Goal: Communication & Community: Answer question/provide support

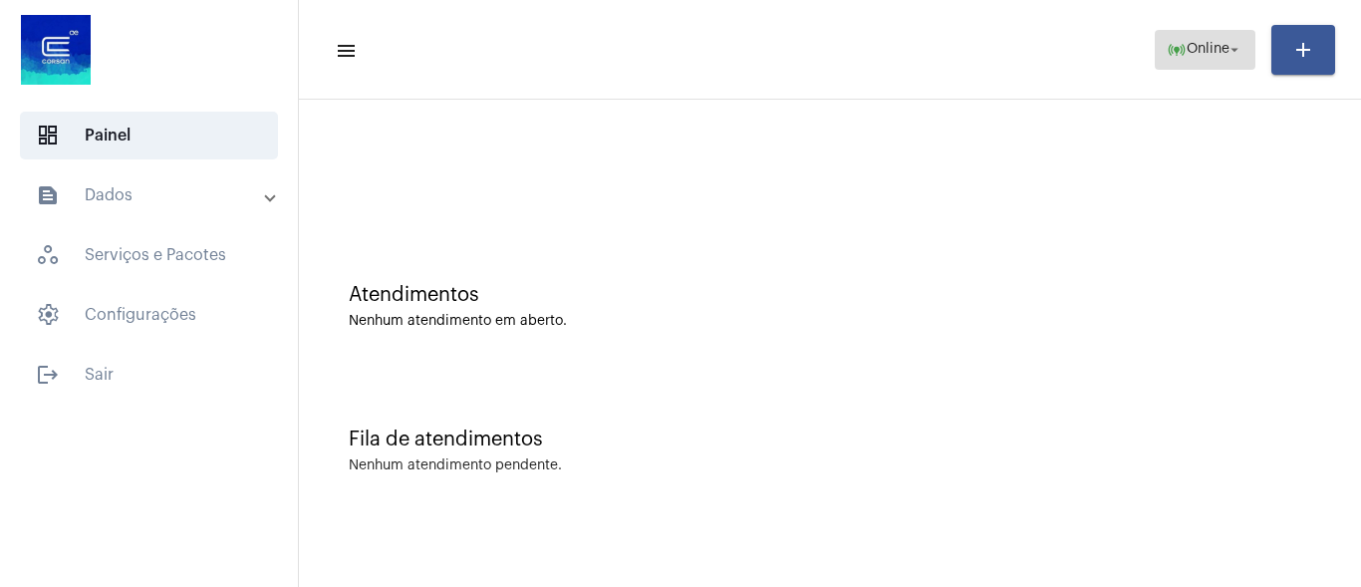
click at [1181, 40] on span "online_prediction Online arrow_drop_down" at bounding box center [1205, 49] width 77 height 36
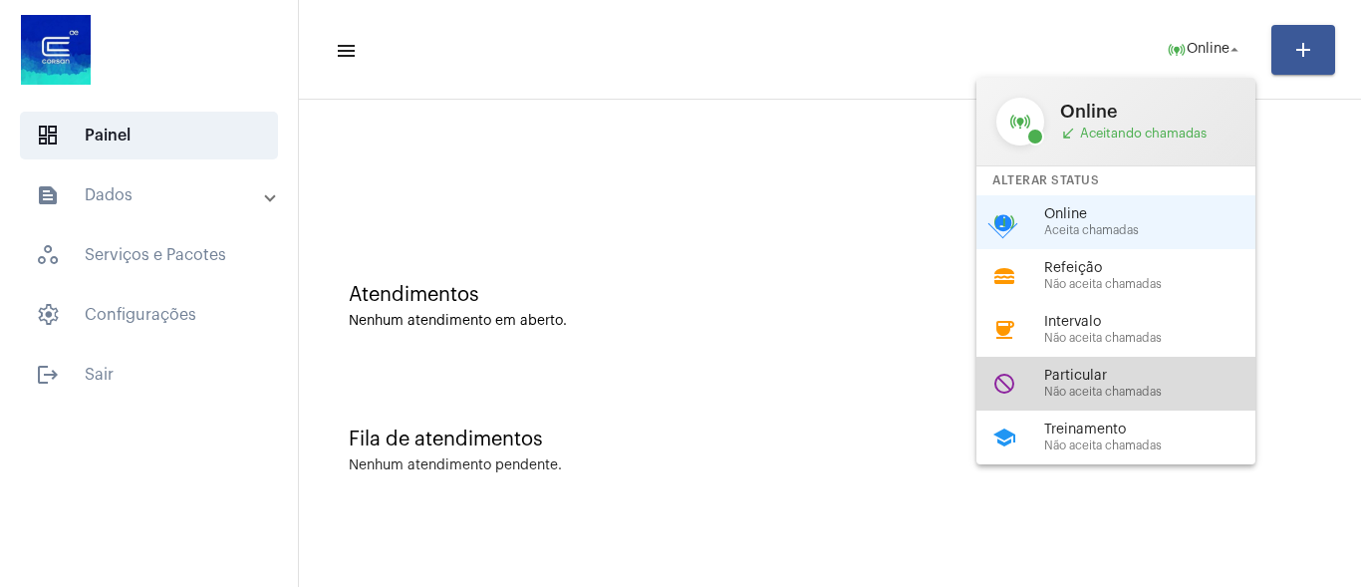
click at [1070, 373] on span "Particular" at bounding box center [1157, 376] width 227 height 15
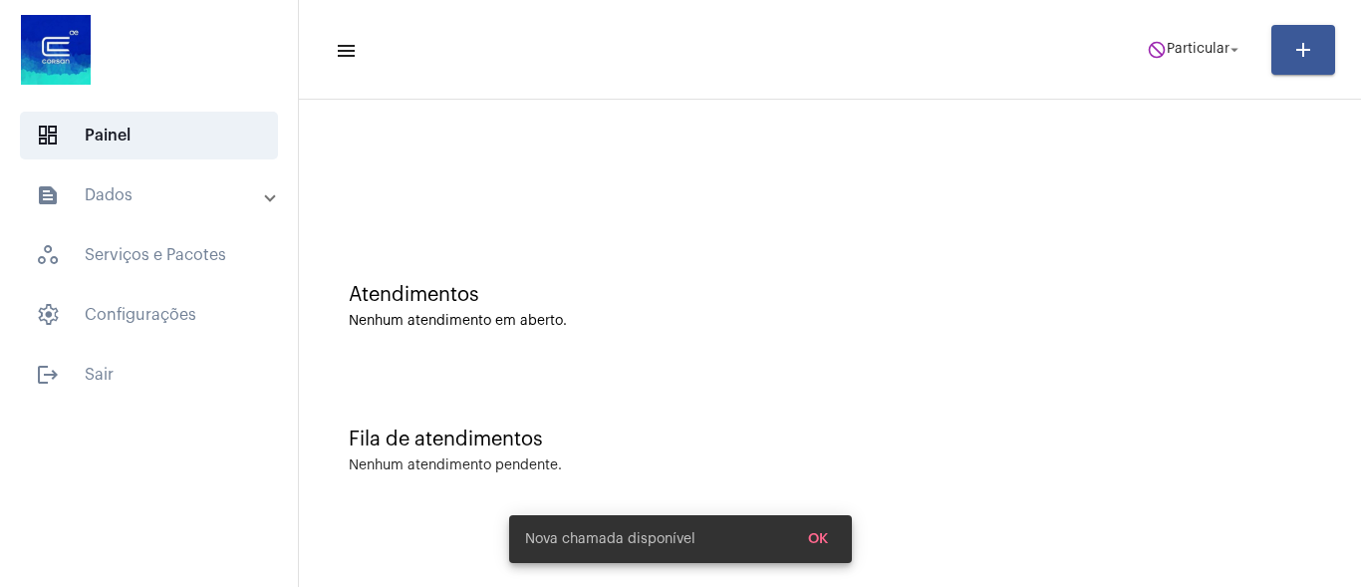
click at [1032, 376] on div "Fila de atendimentos Nenhum atendimento pendente." at bounding box center [830, 441] width 1042 height 144
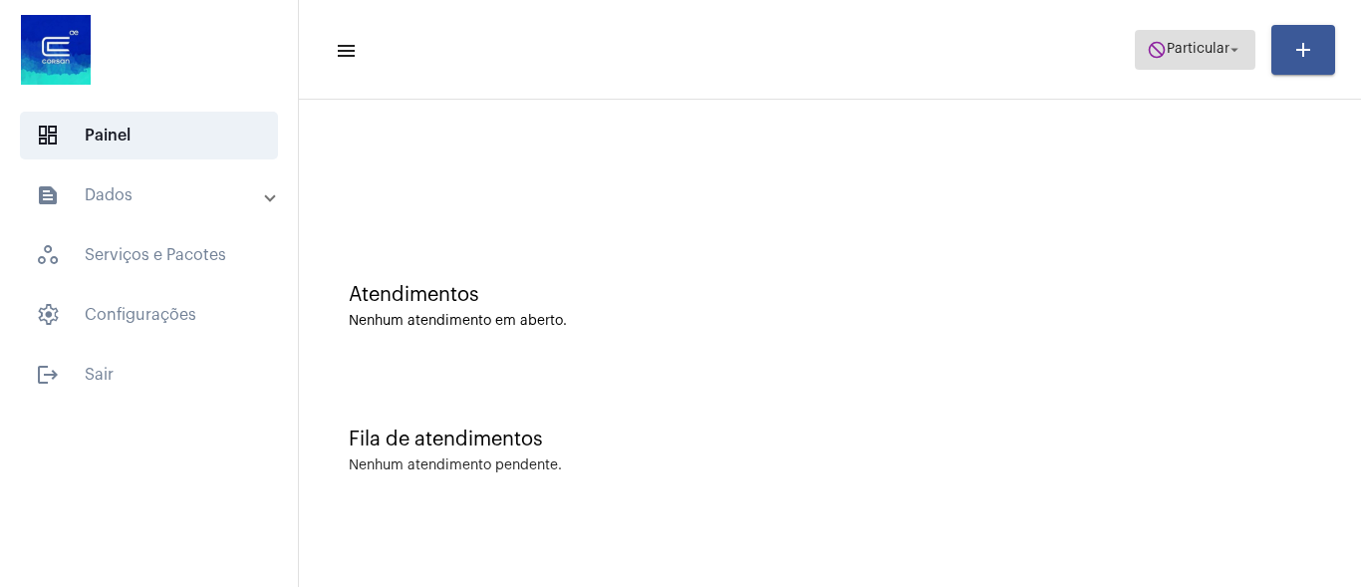
click at [1177, 59] on span "do_not_disturb Particular arrow_drop_down" at bounding box center [1195, 49] width 97 height 36
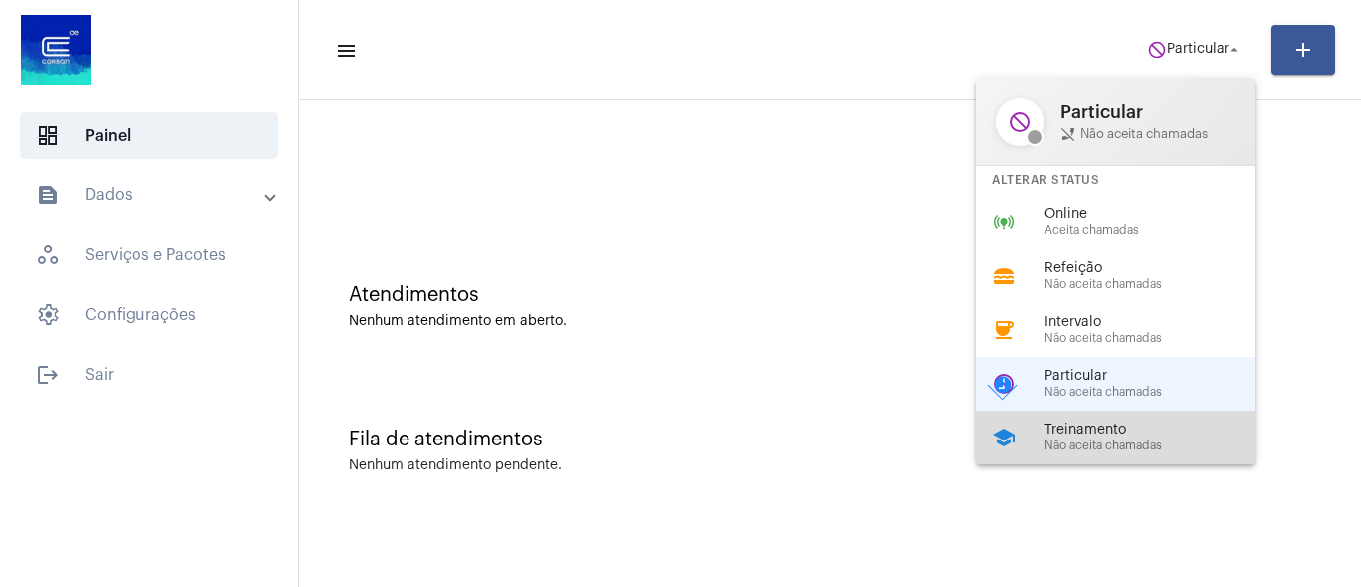
click at [1107, 439] on span "Não aceita chamadas" at bounding box center [1157, 445] width 227 height 13
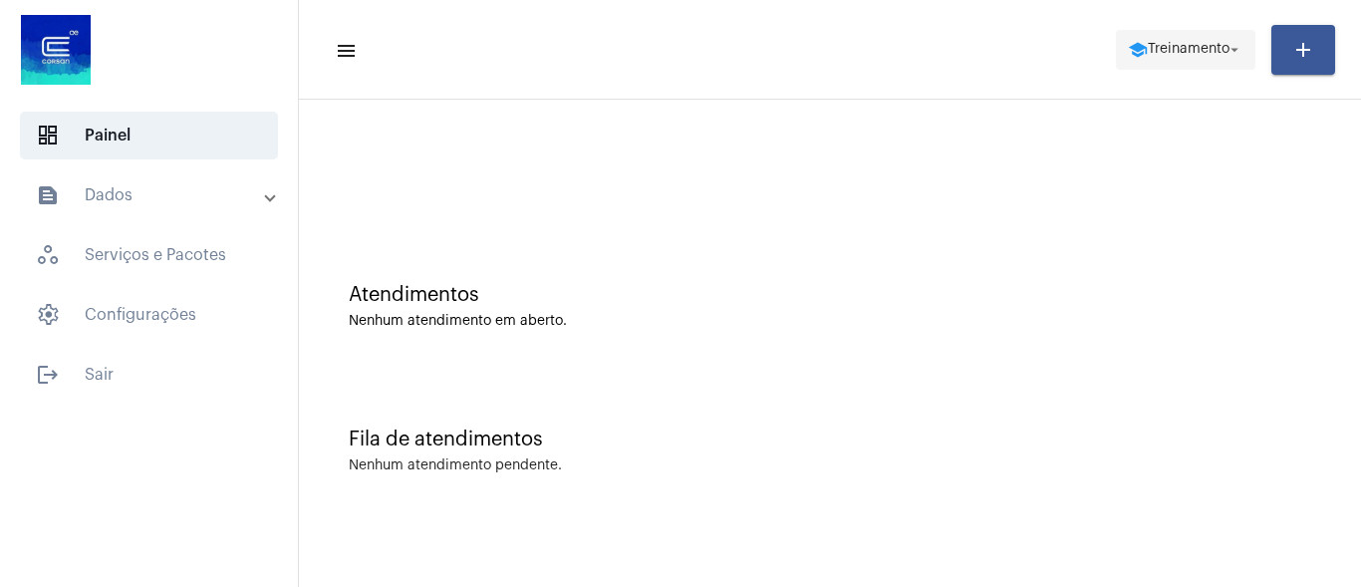
click at [1170, 61] on span "school Treinamento arrow_drop_down" at bounding box center [1186, 49] width 116 height 36
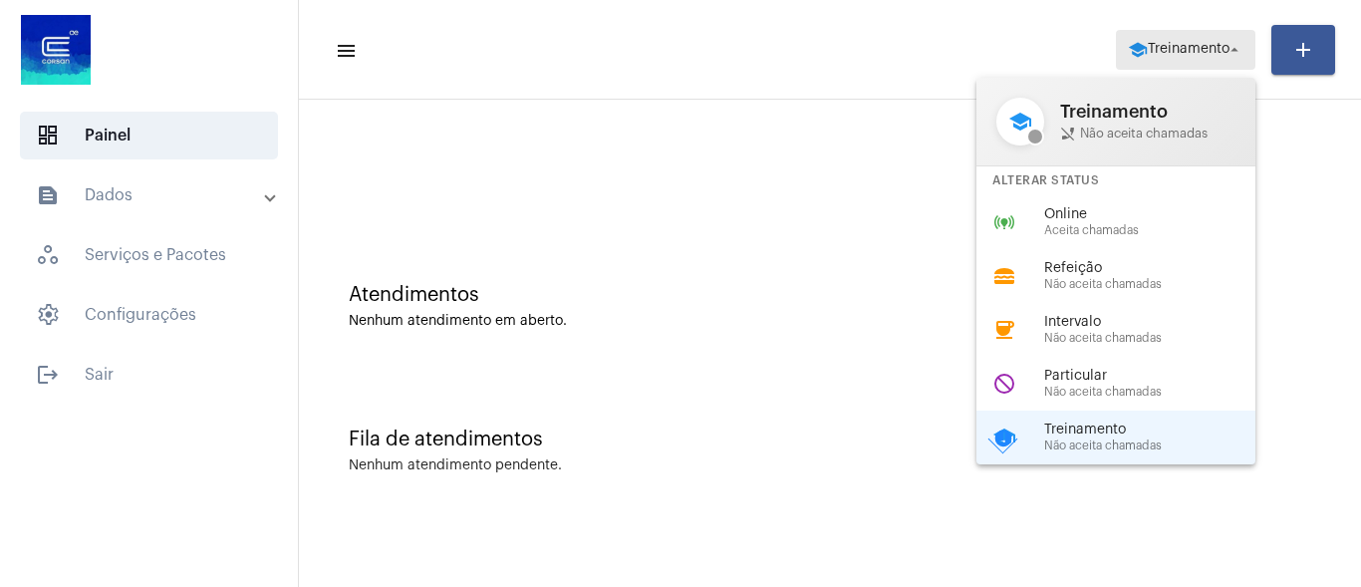
click at [1163, 40] on div at bounding box center [680, 293] width 1361 height 587
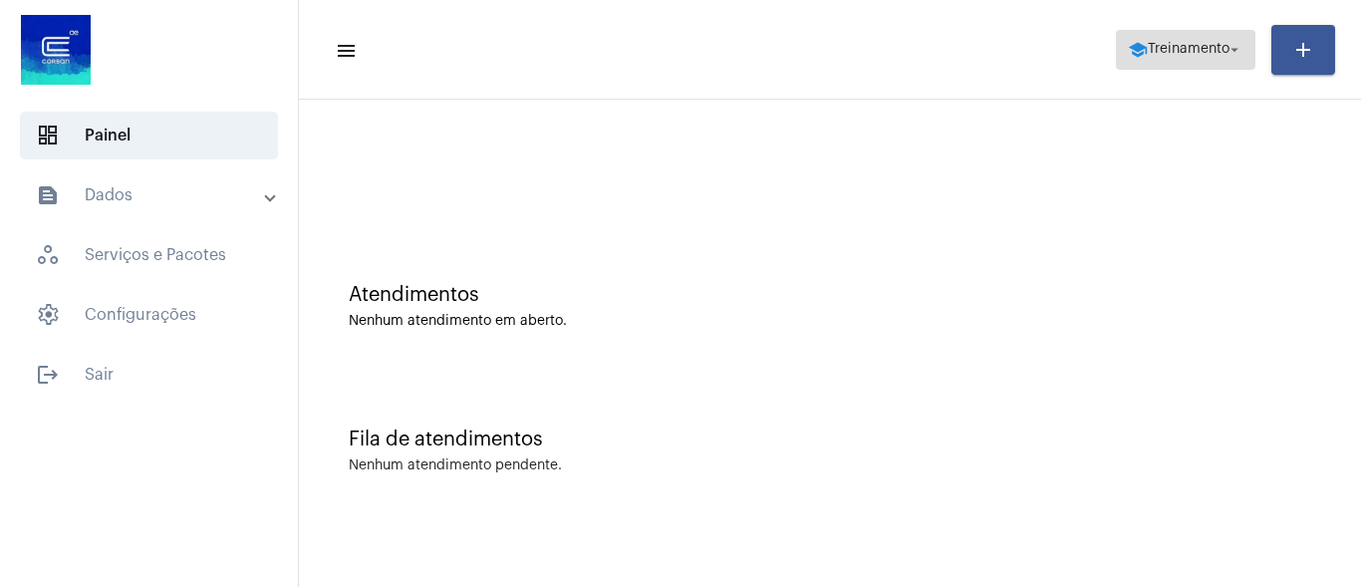
click at [1170, 60] on span "school Treinamento arrow_drop_down" at bounding box center [1186, 49] width 116 height 36
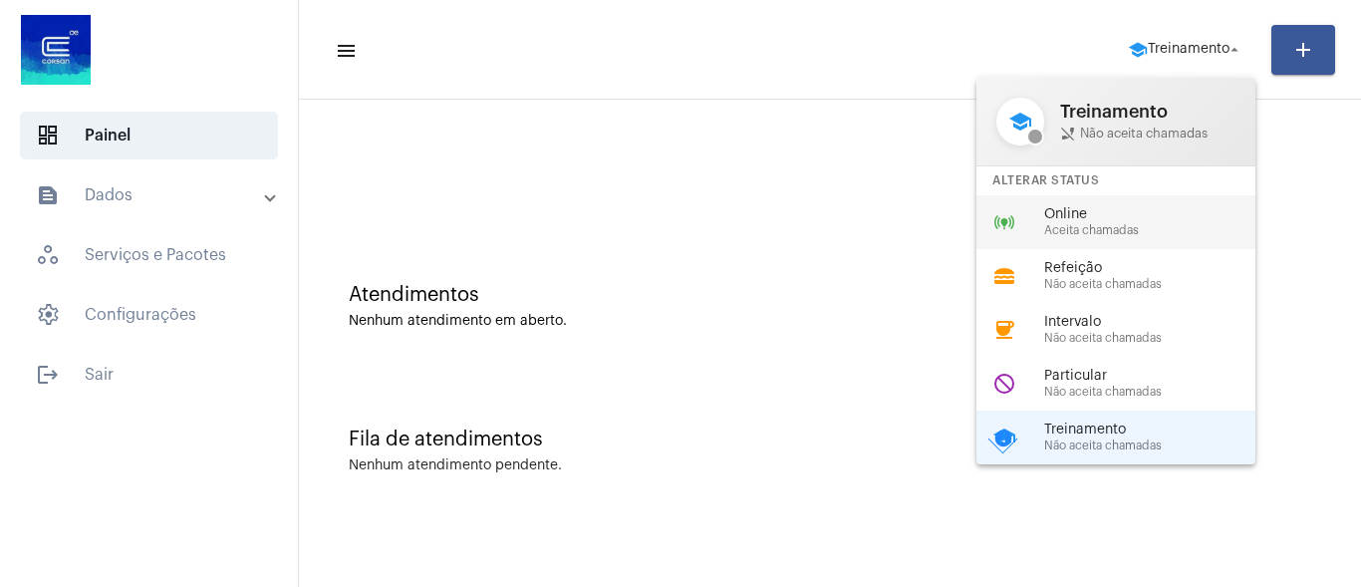
click at [1062, 212] on span "Online" at bounding box center [1157, 214] width 227 height 15
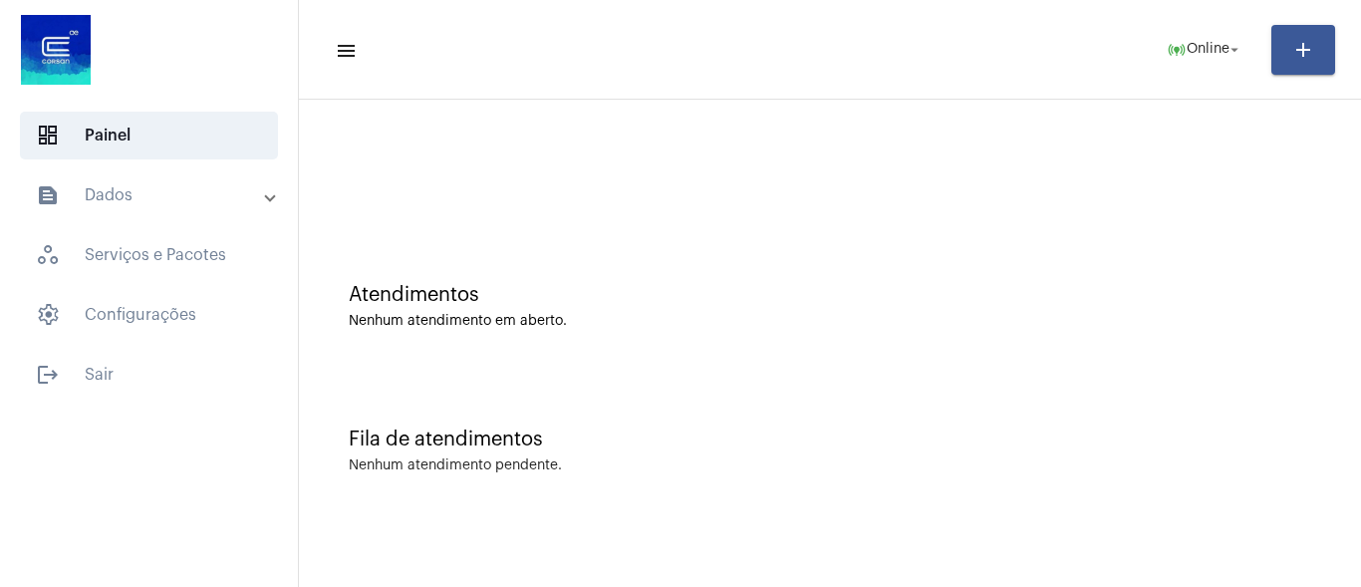
click at [1120, 235] on div "Atendimentos Nenhum atendimento em aberto." at bounding box center [830, 296] width 1042 height 144
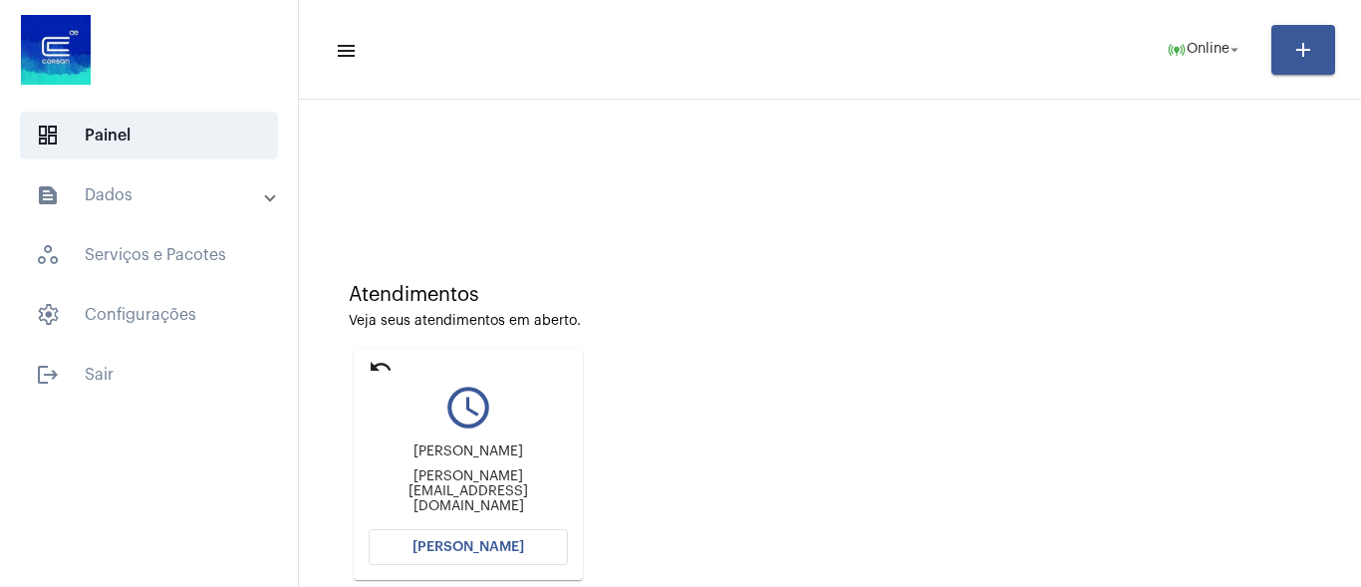
click at [426, 546] on span "[PERSON_NAME]" at bounding box center [468, 547] width 112 height 14
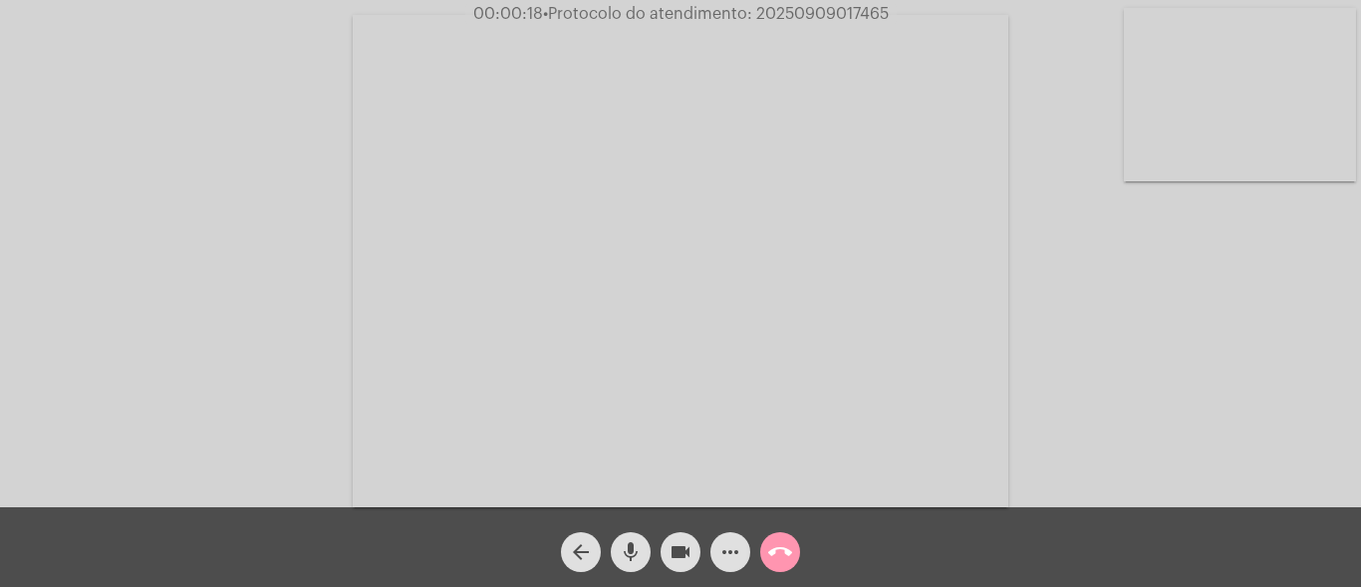
click at [628, 562] on mat-icon "mic" at bounding box center [631, 552] width 24 height 24
click at [626, 549] on mat-icon "mic_off" at bounding box center [631, 552] width 24 height 24
click at [626, 549] on mat-icon "mic" at bounding box center [631, 552] width 24 height 24
click at [636, 557] on mat-icon "mic_off" at bounding box center [631, 552] width 24 height 24
click at [733, 551] on mat-icon "more_horiz" at bounding box center [730, 552] width 24 height 24
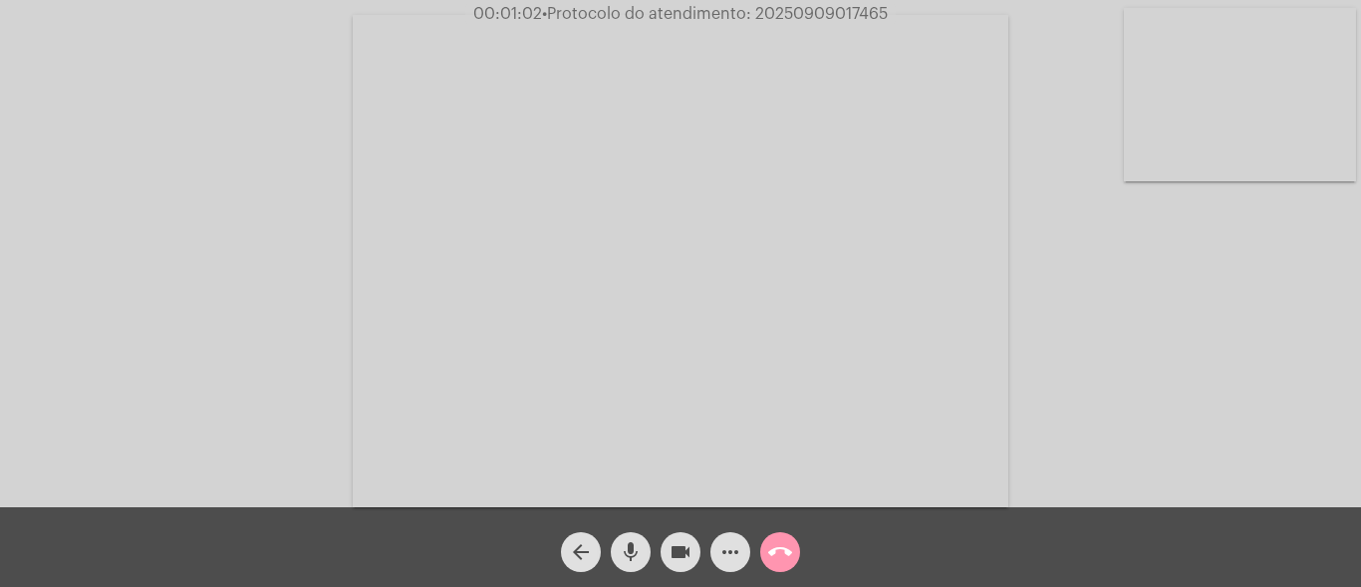
click at [631, 538] on span "mic" at bounding box center [631, 552] width 24 height 40
click at [632, 554] on mat-icon "mic_off" at bounding box center [631, 552] width 24 height 24
click at [630, 547] on mat-icon "mic" at bounding box center [631, 552] width 24 height 24
click at [633, 548] on mat-icon "mic_off" at bounding box center [631, 552] width 24 height 24
click at [630, 545] on mat-icon "mic" at bounding box center [631, 552] width 24 height 24
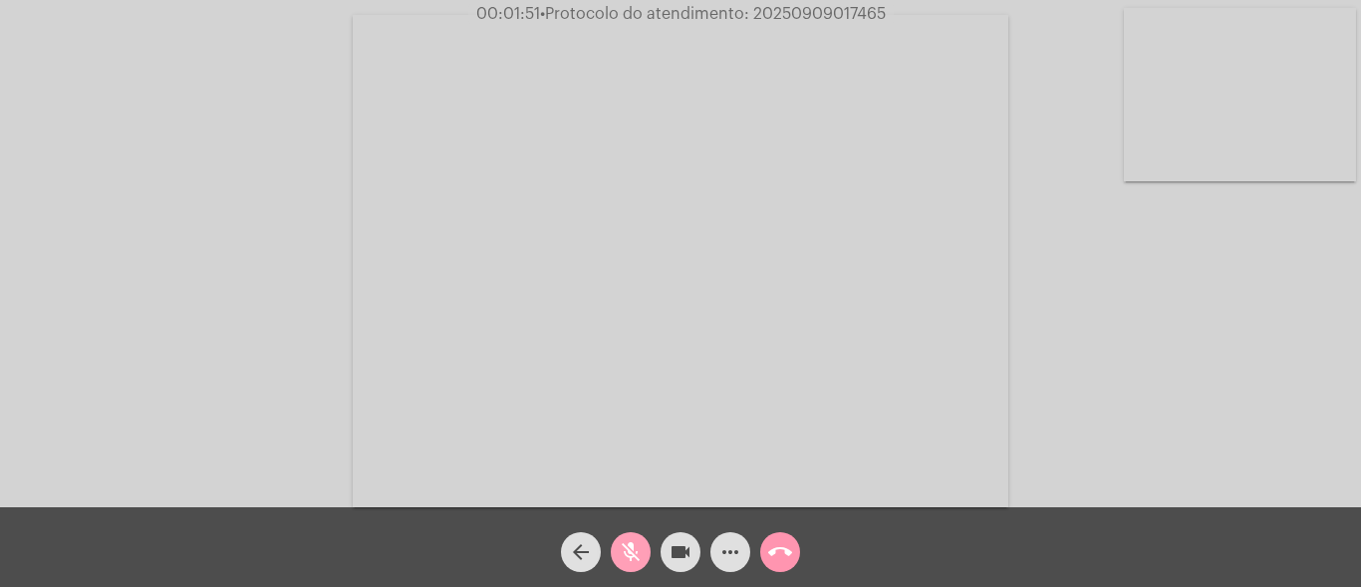
click at [631, 549] on mat-icon "mic_off" at bounding box center [631, 552] width 24 height 24
click at [632, 548] on mat-icon "mic" at bounding box center [631, 552] width 24 height 24
click at [679, 549] on mat-icon "videocam" at bounding box center [680, 552] width 24 height 24
click at [673, 556] on mat-icon "videocam_off" at bounding box center [680, 552] width 24 height 24
click at [685, 553] on mat-icon "videocam" at bounding box center [680, 552] width 24 height 24
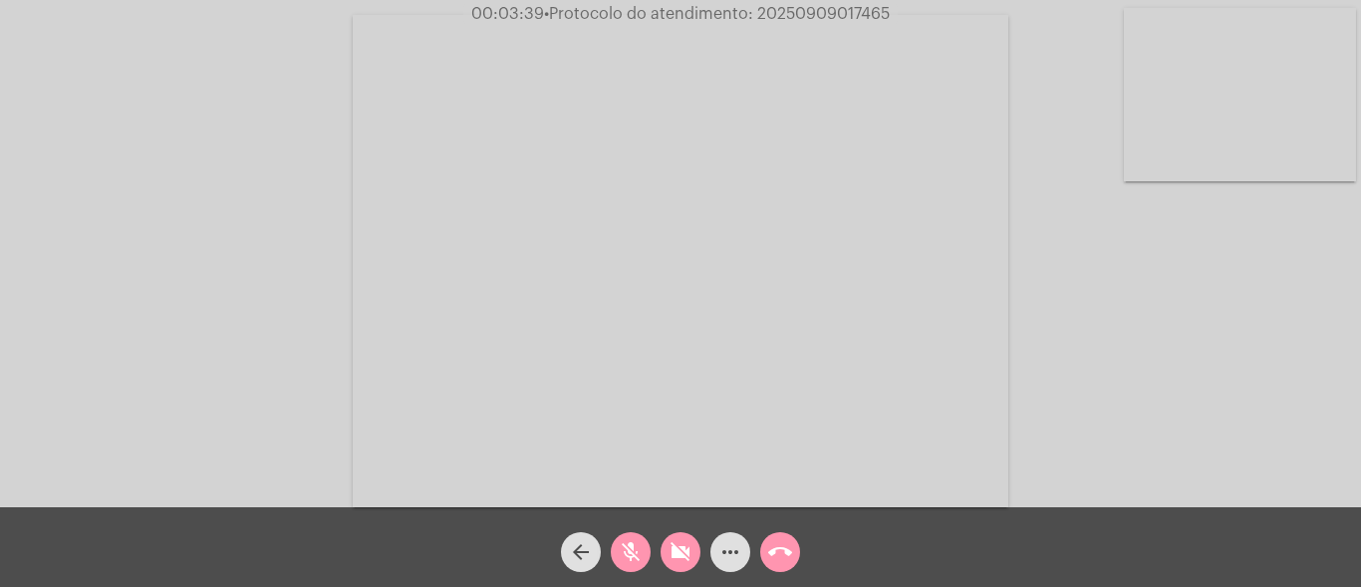
click at [670, 560] on mat-icon "videocam_off" at bounding box center [680, 552] width 24 height 24
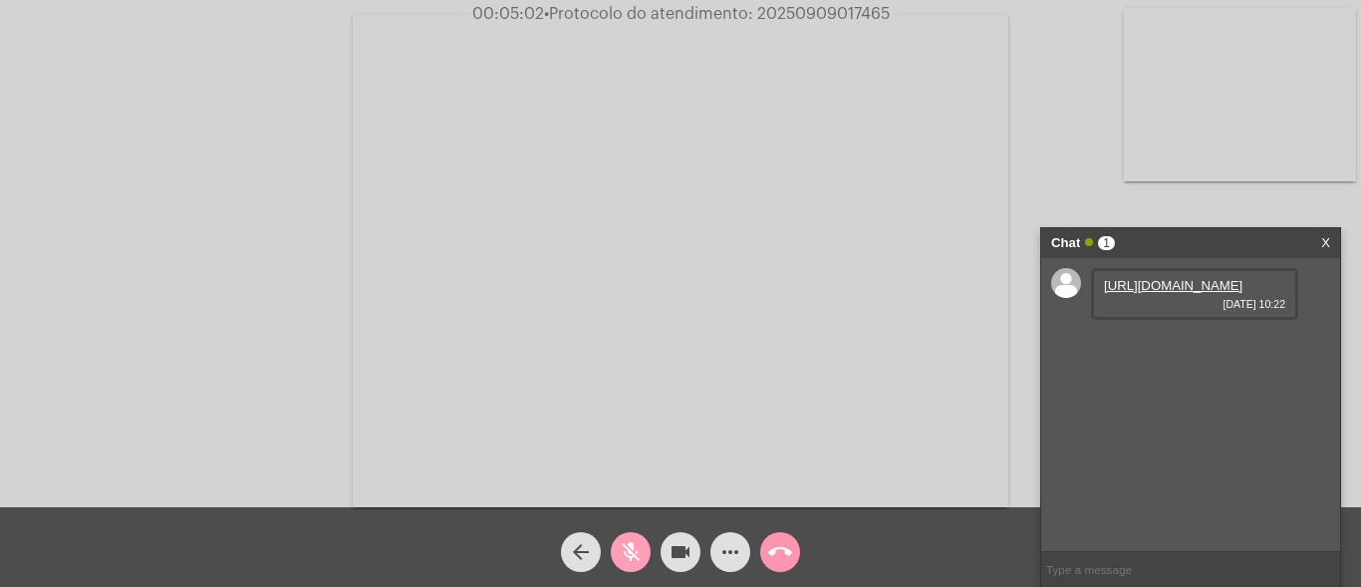
click at [633, 557] on mat-icon "mic_off" at bounding box center [631, 552] width 24 height 24
click at [1151, 293] on link "[URL][DOMAIN_NAME]" at bounding box center [1173, 285] width 138 height 15
click at [1191, 350] on link "[URL][DOMAIN_NAME]" at bounding box center [1173, 342] width 138 height 15
click at [628, 557] on mat-icon "mic" at bounding box center [631, 552] width 24 height 24
click at [628, 548] on mat-icon "mic_off" at bounding box center [631, 552] width 24 height 24
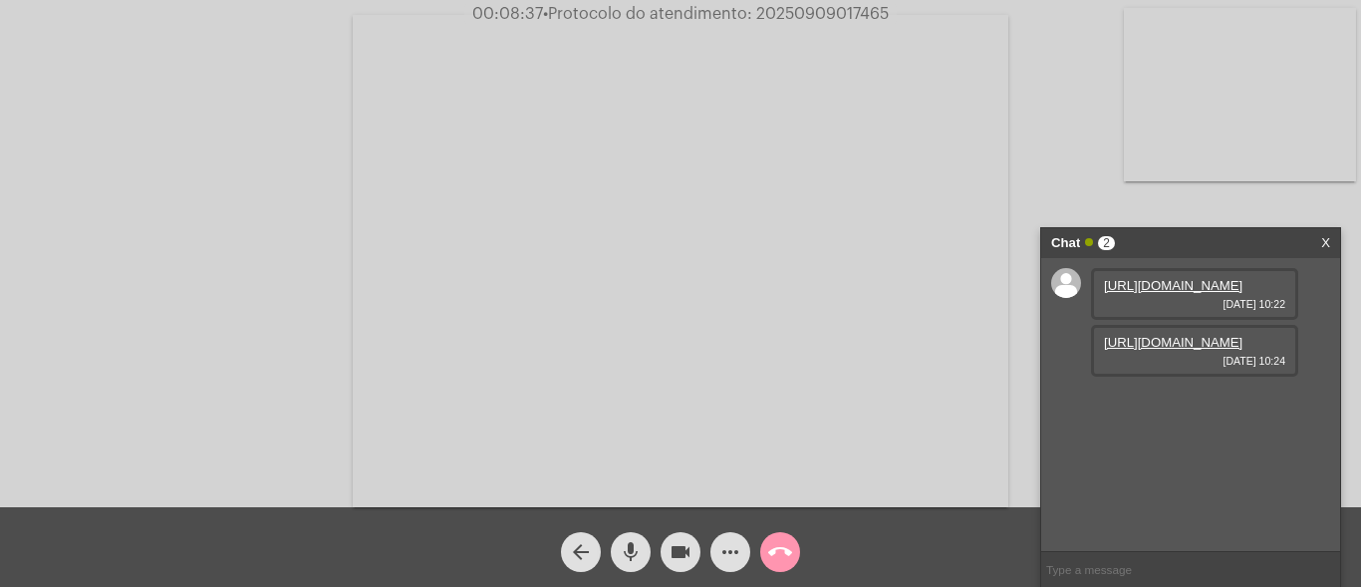
click at [625, 548] on mat-icon "mic" at bounding box center [631, 552] width 24 height 24
click at [637, 547] on mat-icon "mic_off" at bounding box center [631, 552] width 24 height 24
click at [639, 546] on mat-icon "mic" at bounding box center [631, 552] width 24 height 24
click at [634, 542] on mat-icon "mic_off" at bounding box center [631, 552] width 24 height 24
click at [632, 549] on mat-icon "mic" at bounding box center [631, 552] width 24 height 24
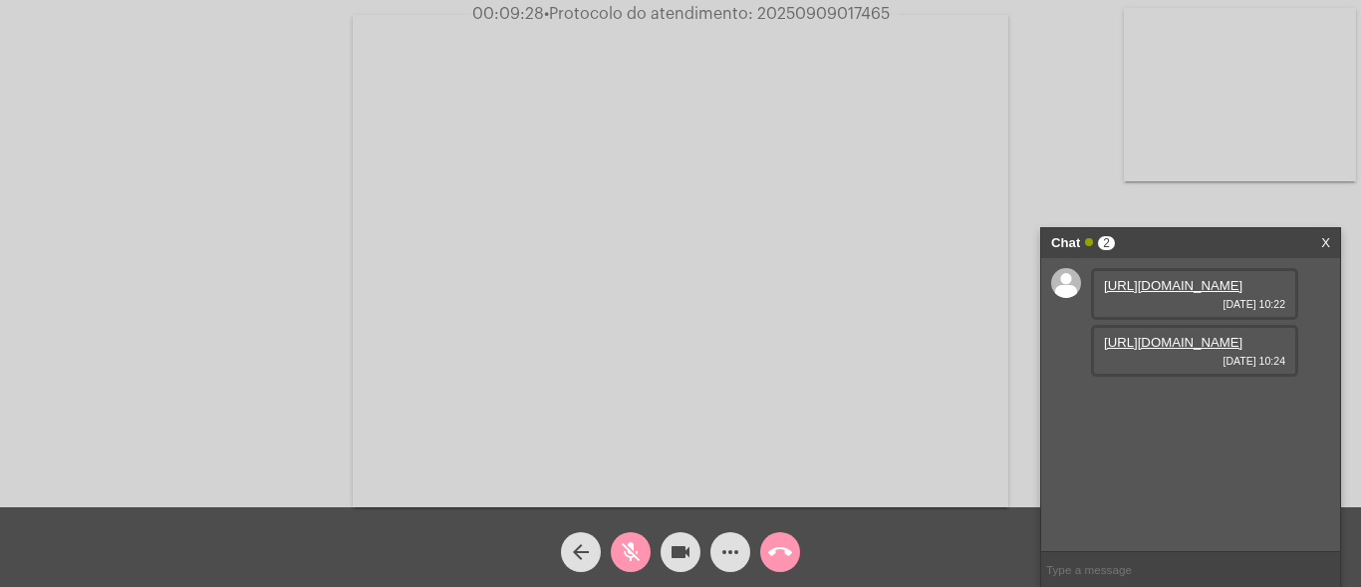
click at [649, 560] on button "mic_off" at bounding box center [631, 552] width 40 height 40
click at [716, 560] on button "more_horiz" at bounding box center [730, 552] width 40 height 40
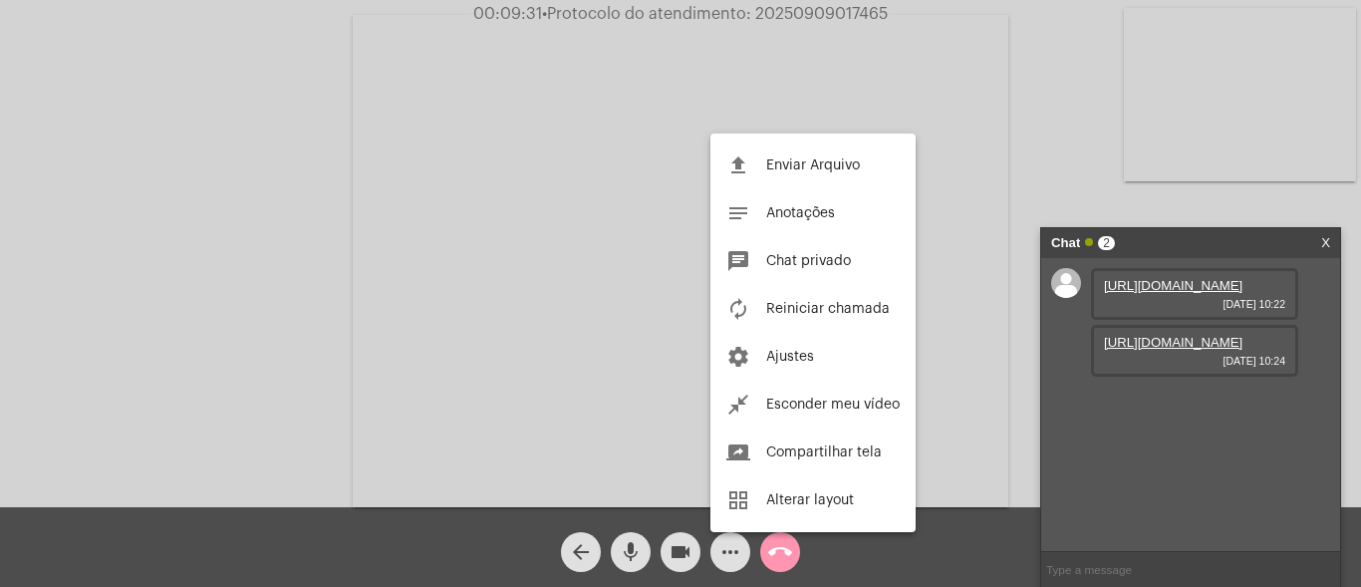
click at [345, 258] on div at bounding box center [680, 293] width 1361 height 587
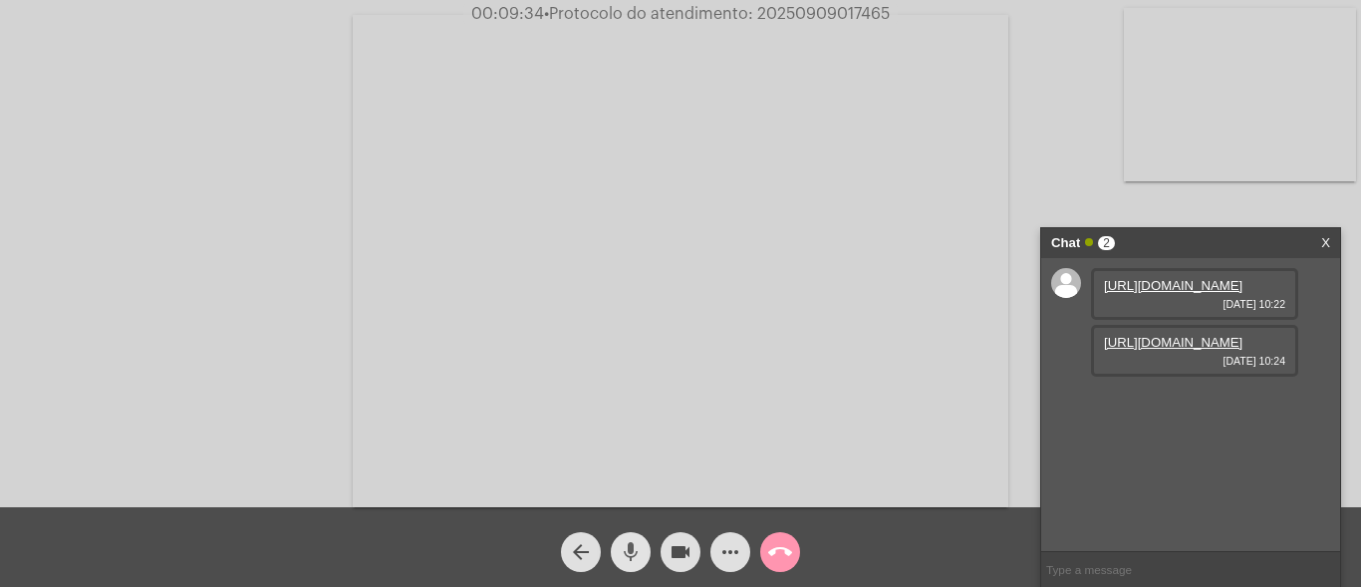
click at [632, 539] on span "mic" at bounding box center [631, 552] width 24 height 40
click at [635, 538] on span "mic_off" at bounding box center [631, 552] width 24 height 40
click at [717, 560] on button "more_horiz" at bounding box center [730, 552] width 40 height 40
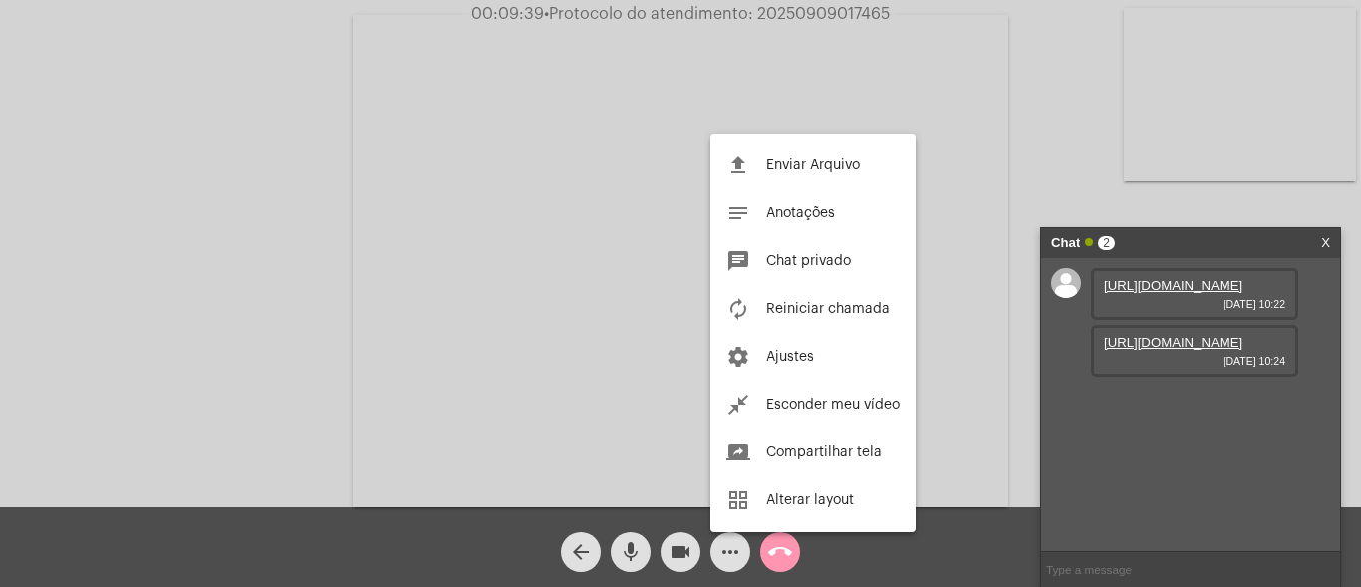
click at [379, 179] on div at bounding box center [680, 293] width 1361 height 587
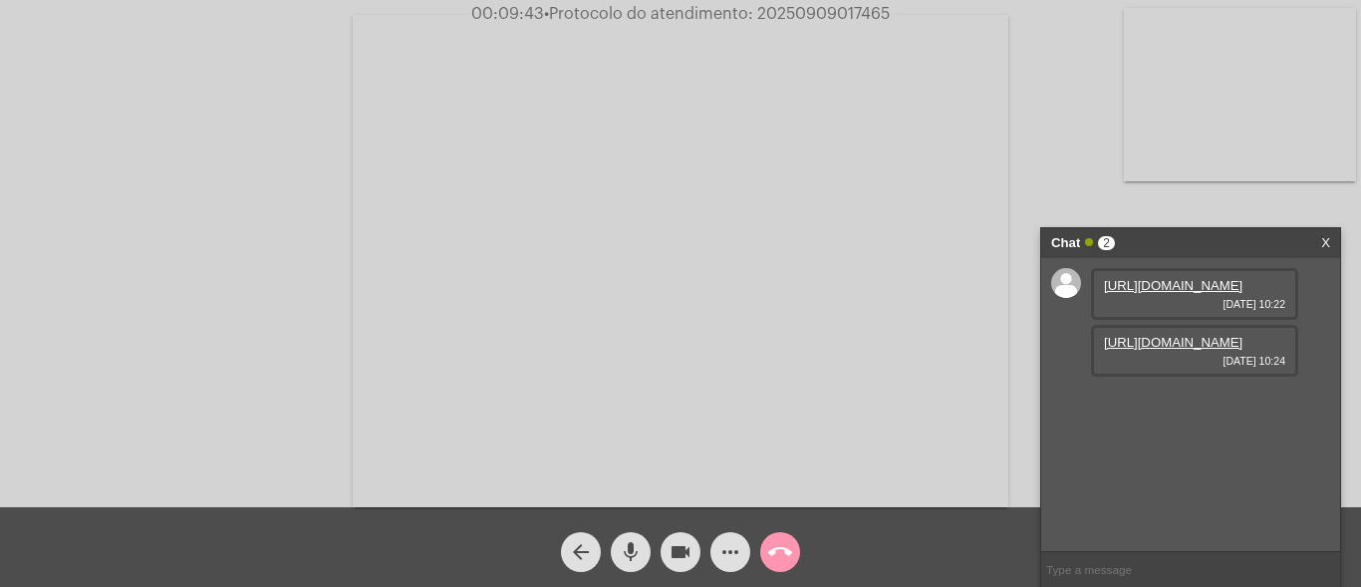
click at [630, 547] on mat-icon "mic" at bounding box center [631, 552] width 24 height 24
click at [623, 549] on mat-icon "mic_off" at bounding box center [631, 552] width 24 height 24
click at [730, 556] on mat-icon "more_horiz" at bounding box center [730, 552] width 24 height 24
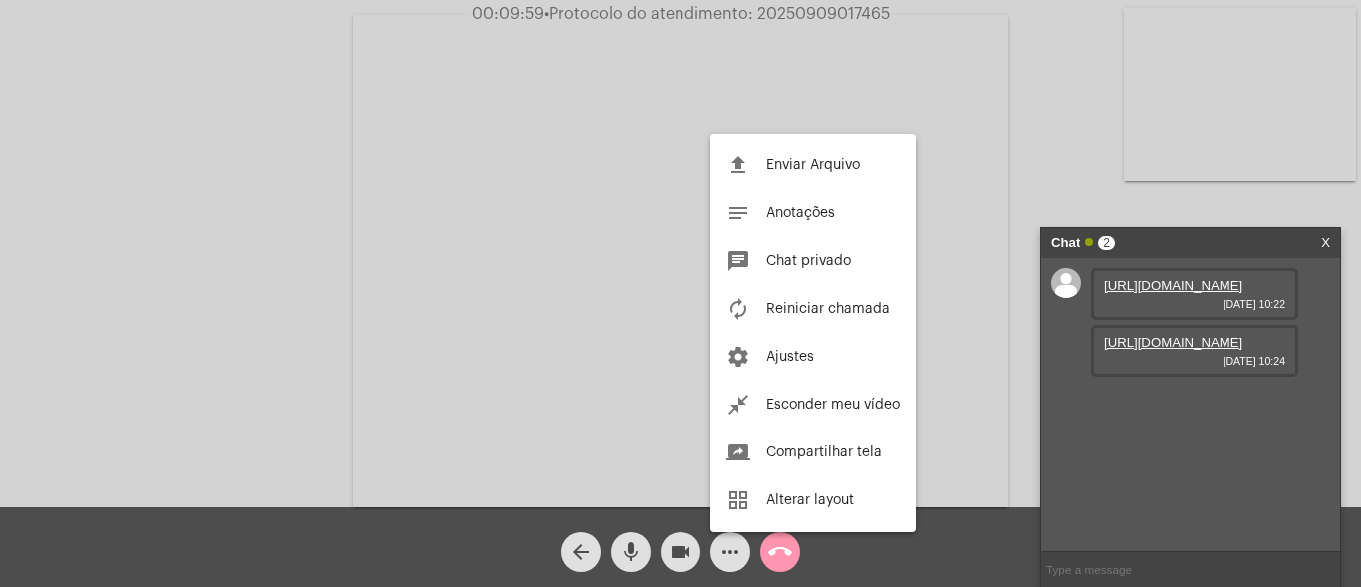
click at [471, 256] on div at bounding box center [680, 293] width 1361 height 587
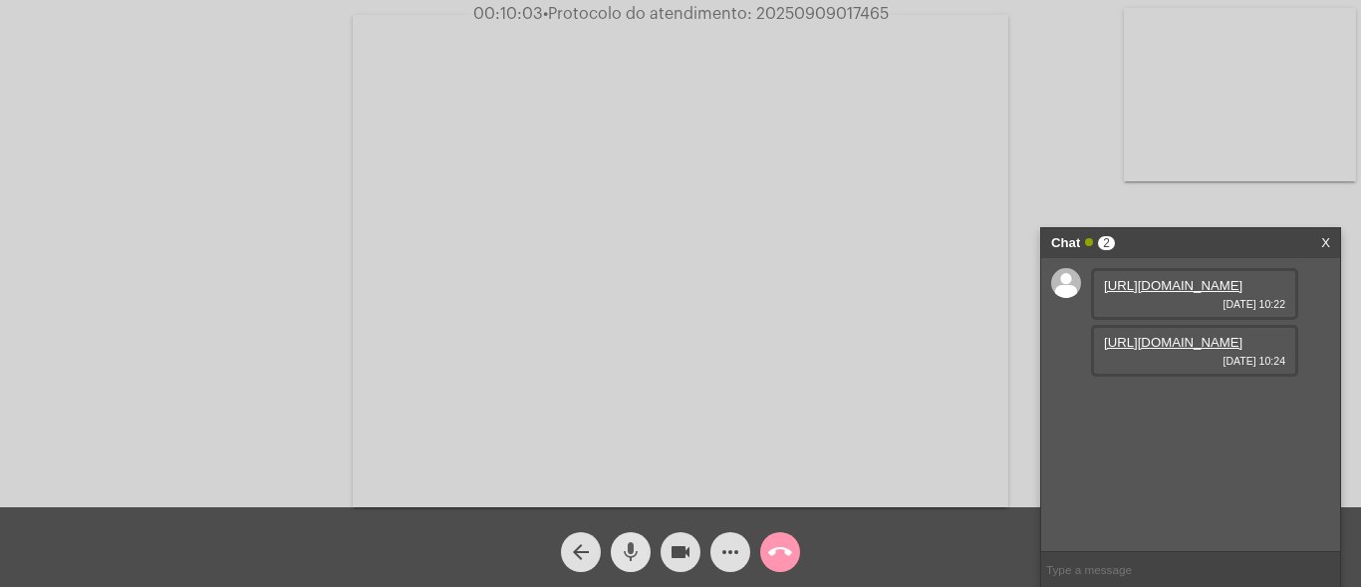
click at [634, 549] on mat-icon "mic" at bounding box center [631, 552] width 24 height 24
click at [634, 549] on mat-icon "mic_off" at bounding box center [631, 552] width 24 height 24
click at [638, 556] on mat-icon "mic" at bounding box center [631, 552] width 24 height 24
click at [638, 556] on mat-icon "mic_off" at bounding box center [631, 552] width 24 height 24
click at [627, 550] on mat-icon "mic" at bounding box center [631, 552] width 24 height 24
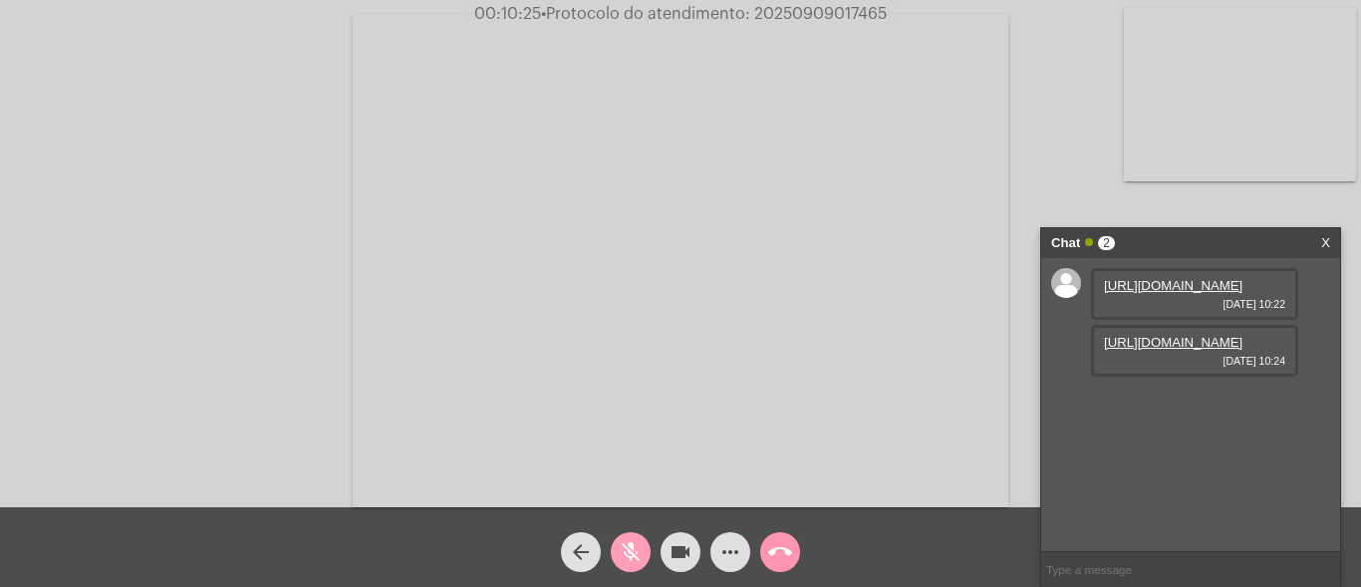
click at [625, 554] on mat-icon "mic_off" at bounding box center [631, 552] width 24 height 24
click at [727, 551] on mat-icon "more_horiz" at bounding box center [730, 552] width 24 height 24
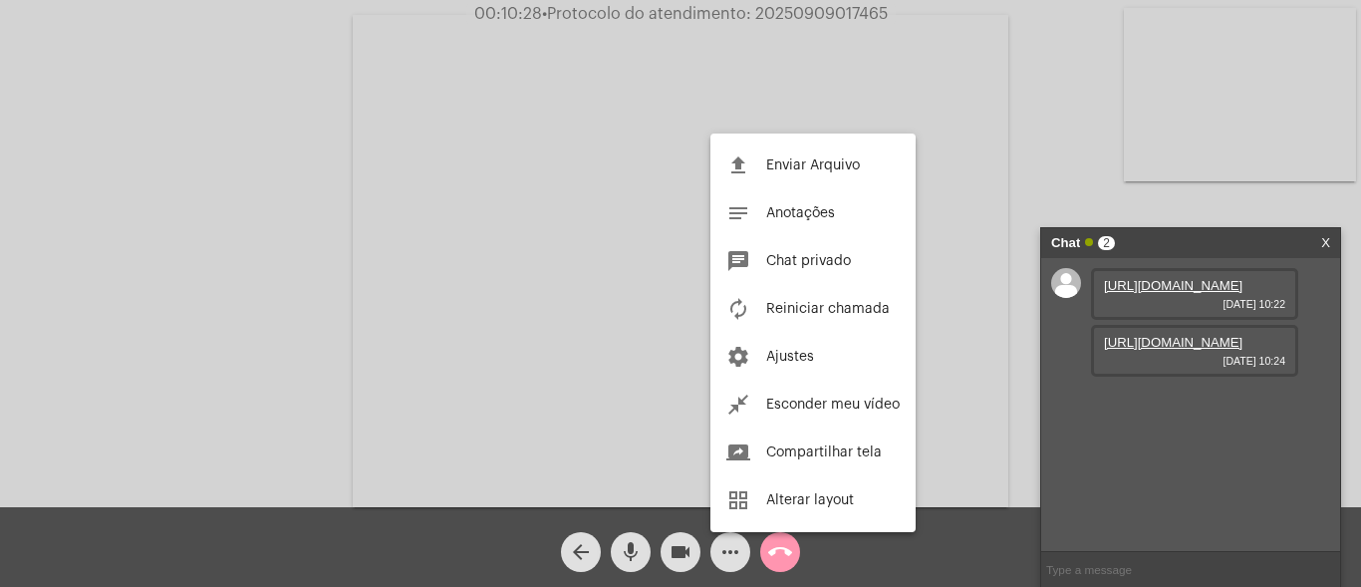
click at [421, 225] on div at bounding box center [680, 293] width 1361 height 587
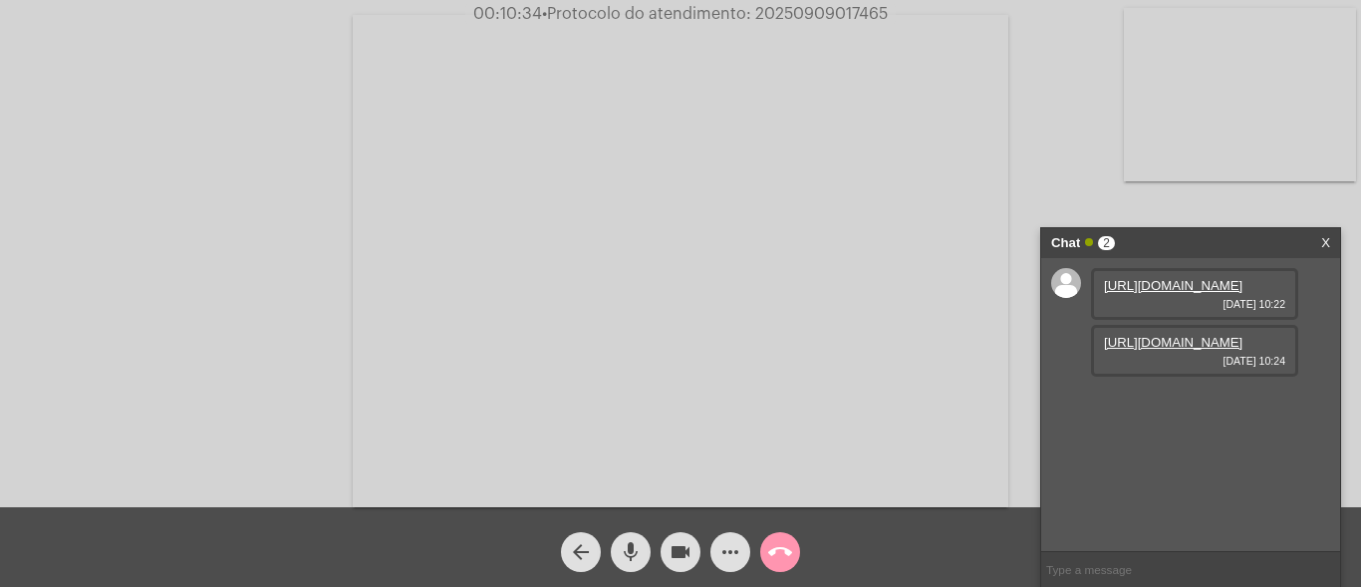
click at [632, 544] on mat-icon "mic" at bounding box center [631, 552] width 24 height 24
click at [624, 547] on mat-icon "mic_off" at bounding box center [631, 552] width 24 height 24
click at [624, 551] on mat-icon "mic" at bounding box center [631, 552] width 24 height 24
click at [634, 543] on mat-icon "mic_off" at bounding box center [631, 552] width 24 height 24
click at [630, 547] on mat-icon "mic" at bounding box center [631, 552] width 24 height 24
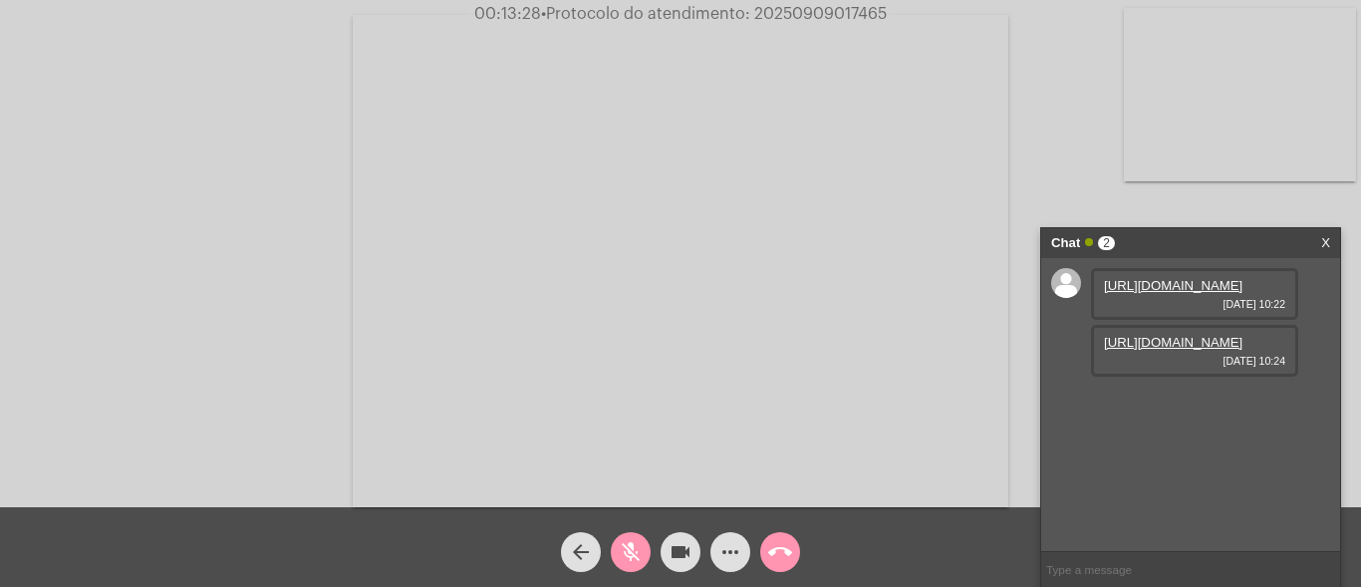
click at [636, 542] on mat-icon "mic_off" at bounding box center [631, 552] width 24 height 24
click at [725, 548] on mat-icon "more_horiz" at bounding box center [730, 552] width 24 height 24
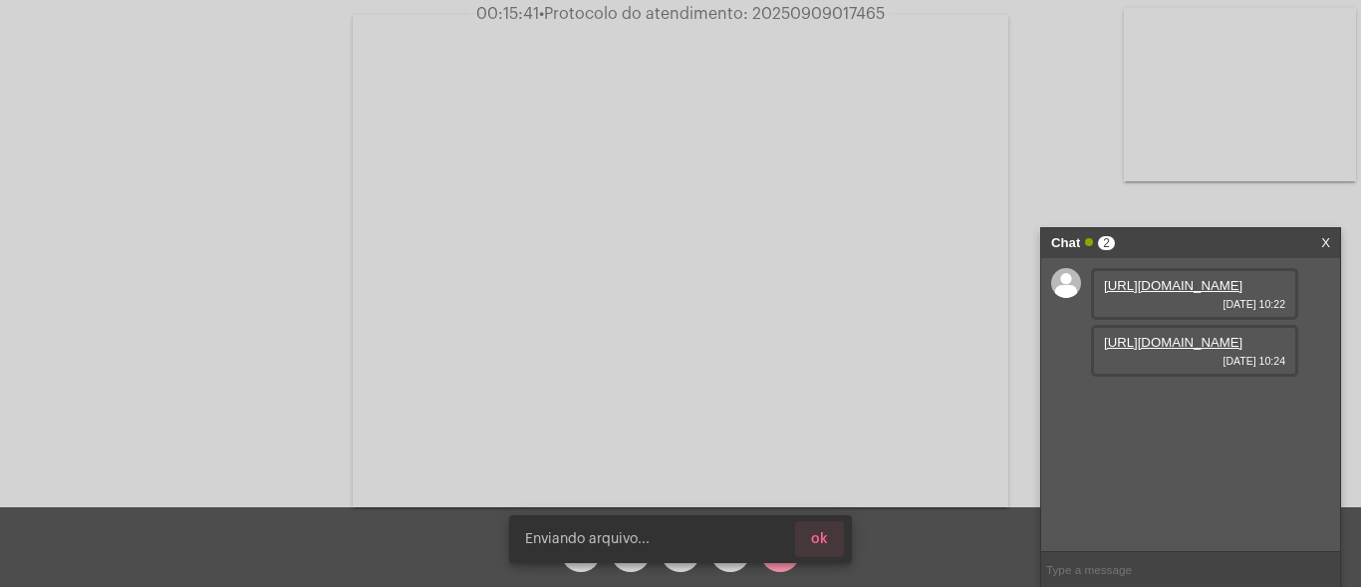
click at [827, 541] on span "ok" at bounding box center [819, 539] width 17 height 14
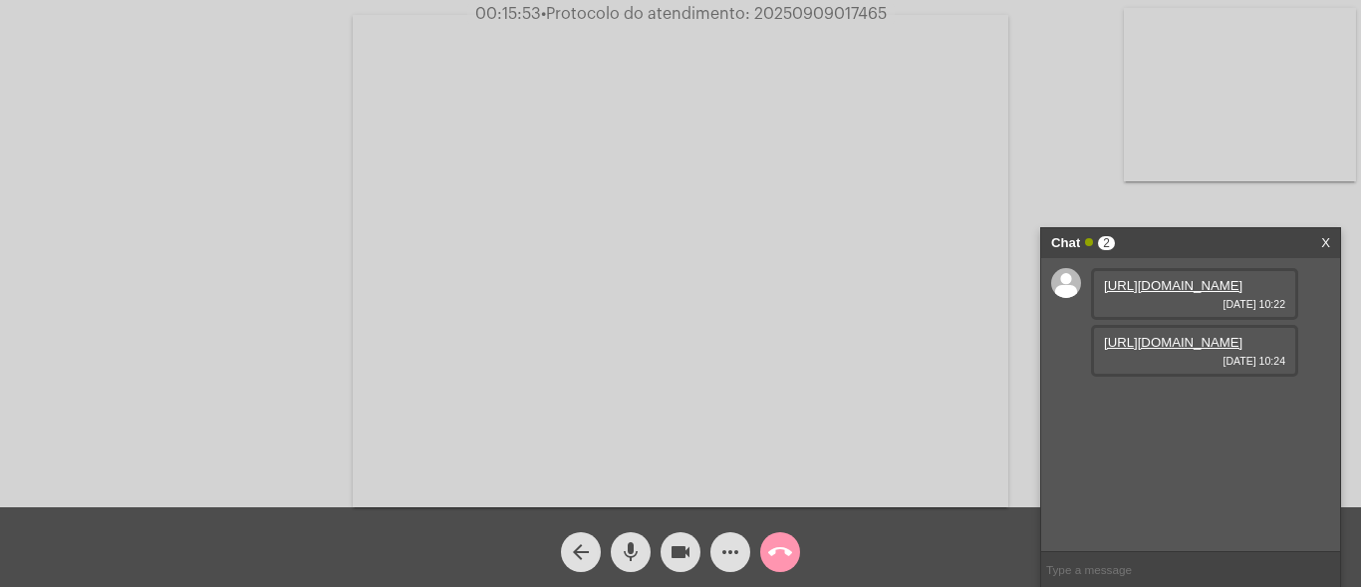
click at [729, 543] on mat-icon "more_horiz" at bounding box center [730, 552] width 24 height 24
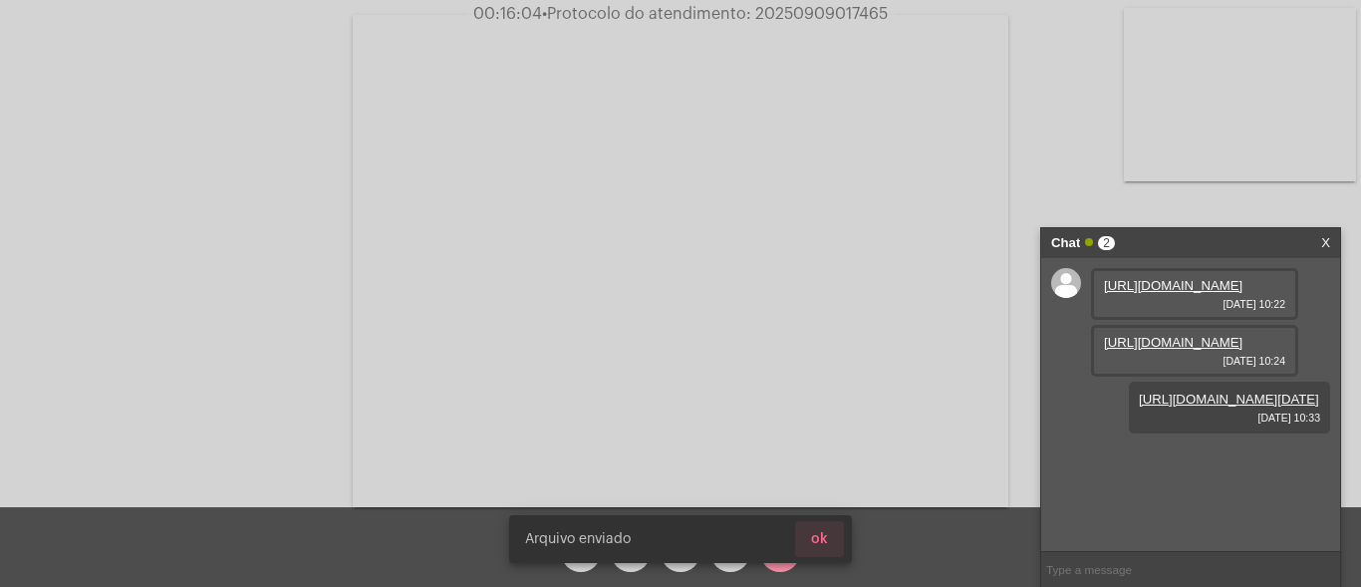
click at [832, 546] on button "ok" at bounding box center [819, 539] width 49 height 36
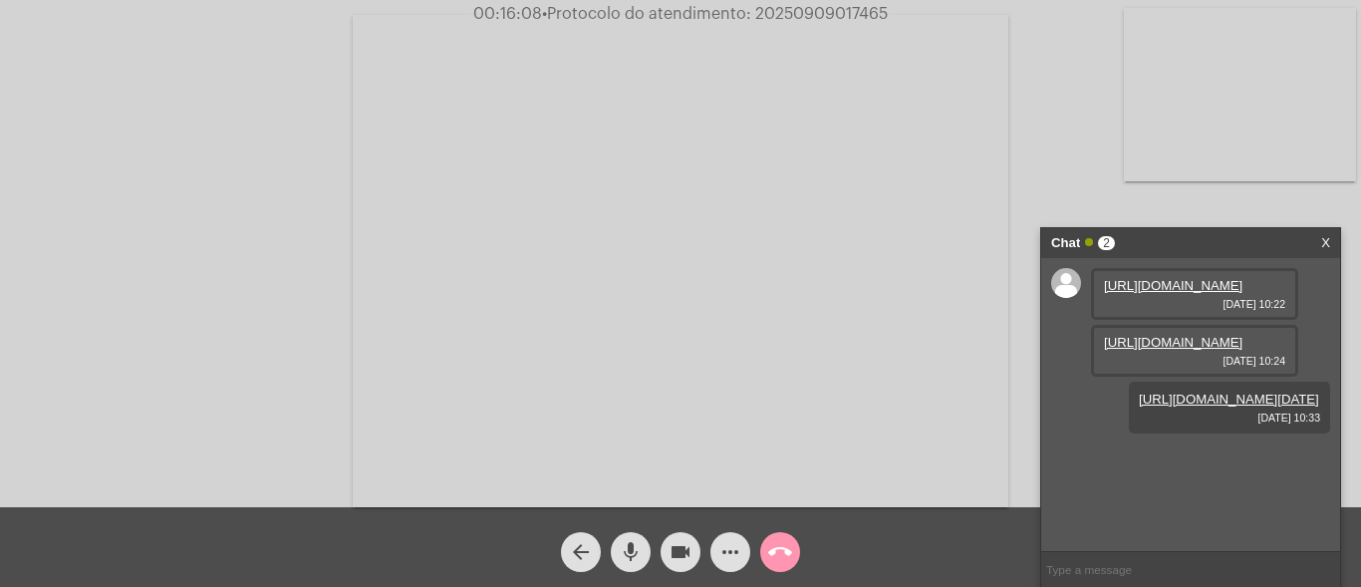
click at [796, 14] on span "• Protocolo do atendimento: 20250909017465" at bounding box center [715, 14] width 346 height 16
click at [793, 9] on span "• Protocolo do atendimento: 20250909017465" at bounding box center [714, 14] width 346 height 16
click at [793, 9] on span "• Protocolo do atendimento: 20250909017465" at bounding box center [713, 14] width 346 height 16
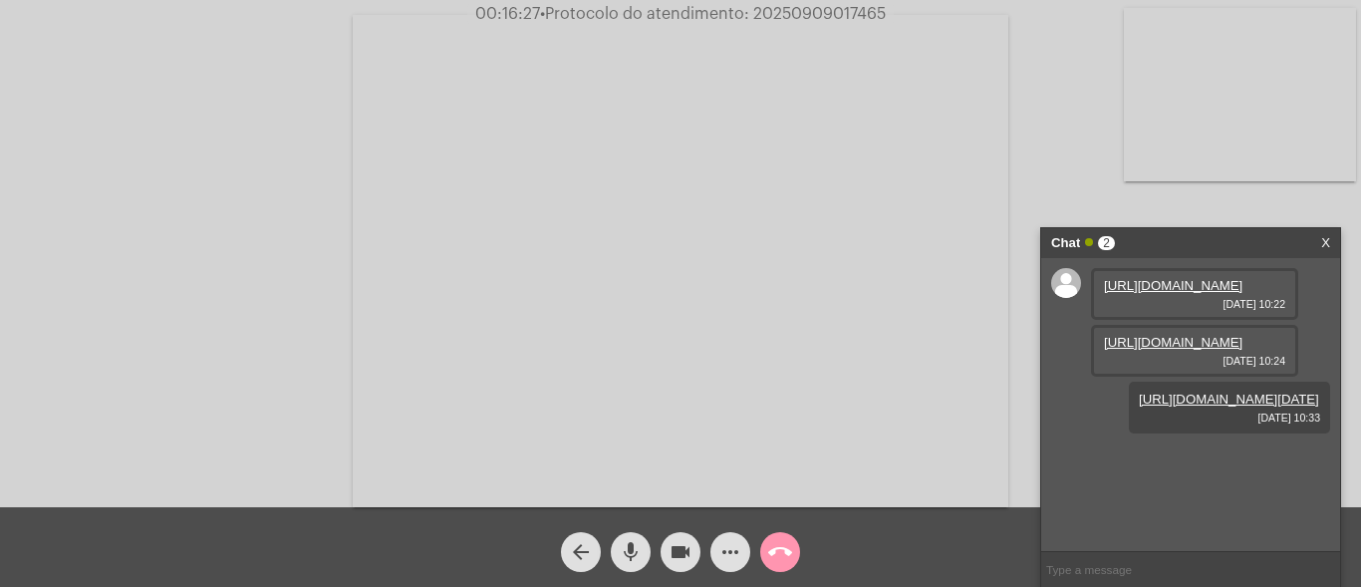
copy span "20250909017465"
click at [774, 558] on mat-icon "call_end" at bounding box center [780, 552] width 24 height 24
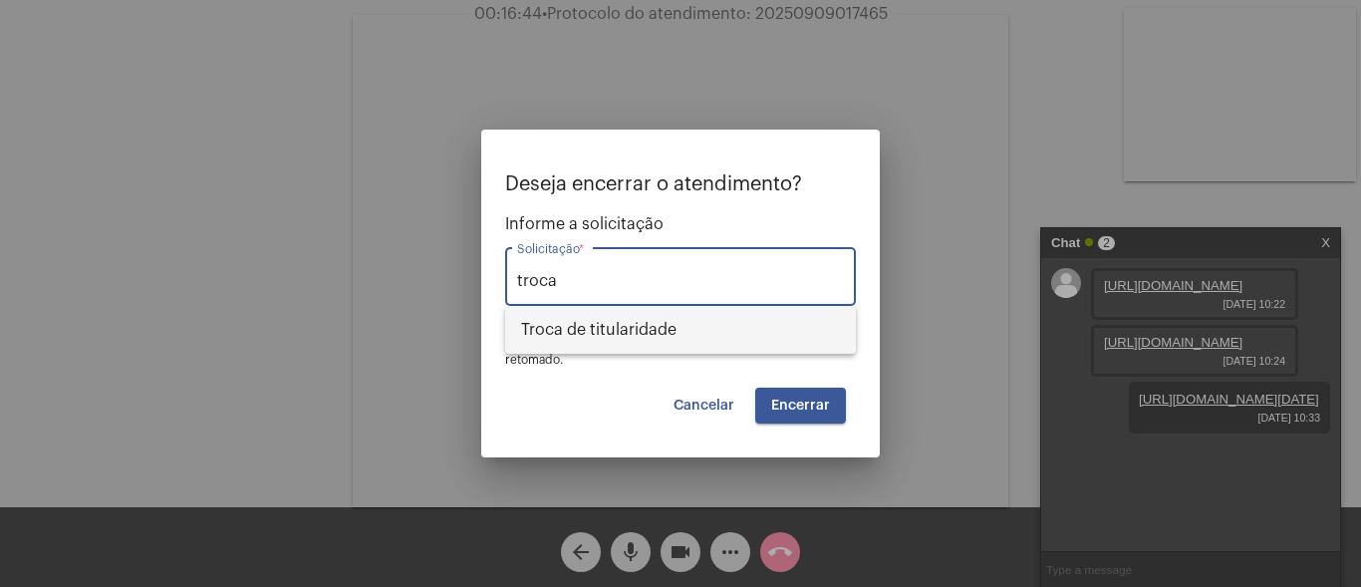
click at [695, 328] on span "Troca de titularidade" at bounding box center [680, 330] width 319 height 48
type input "Troca de titularidade"
click at [783, 404] on span "Encerrar" at bounding box center [800, 405] width 59 height 14
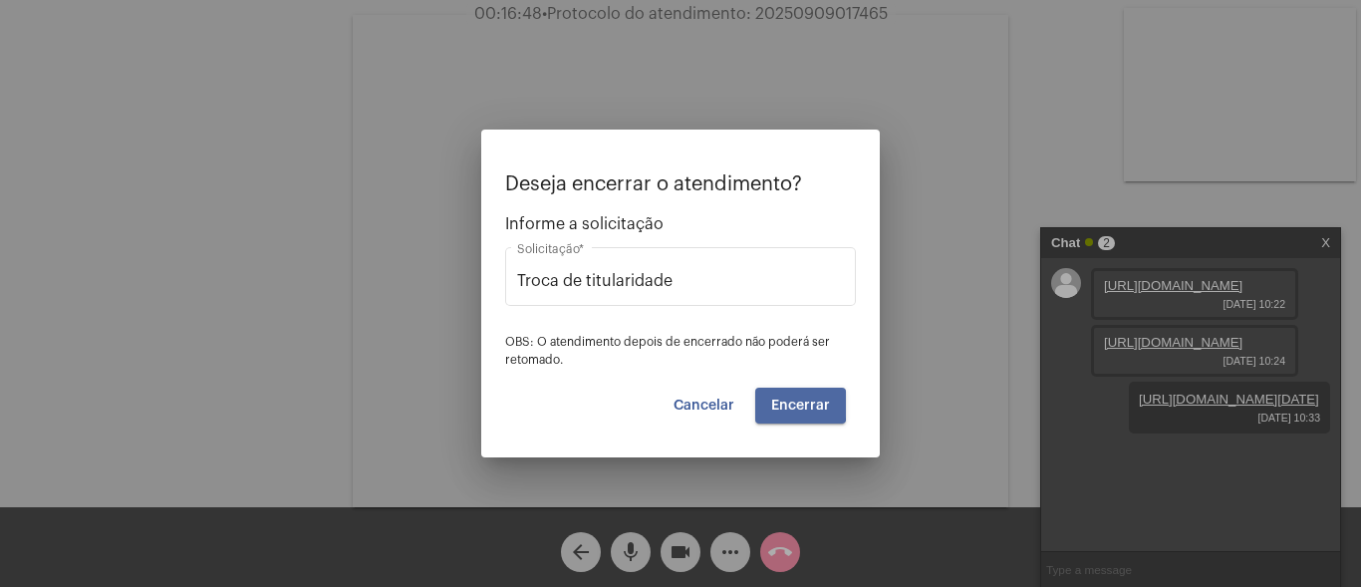
click at [783, 404] on span "Encerrar" at bounding box center [800, 405] width 59 height 14
click at [736, 402] on button "Cancelar" at bounding box center [704, 406] width 93 height 36
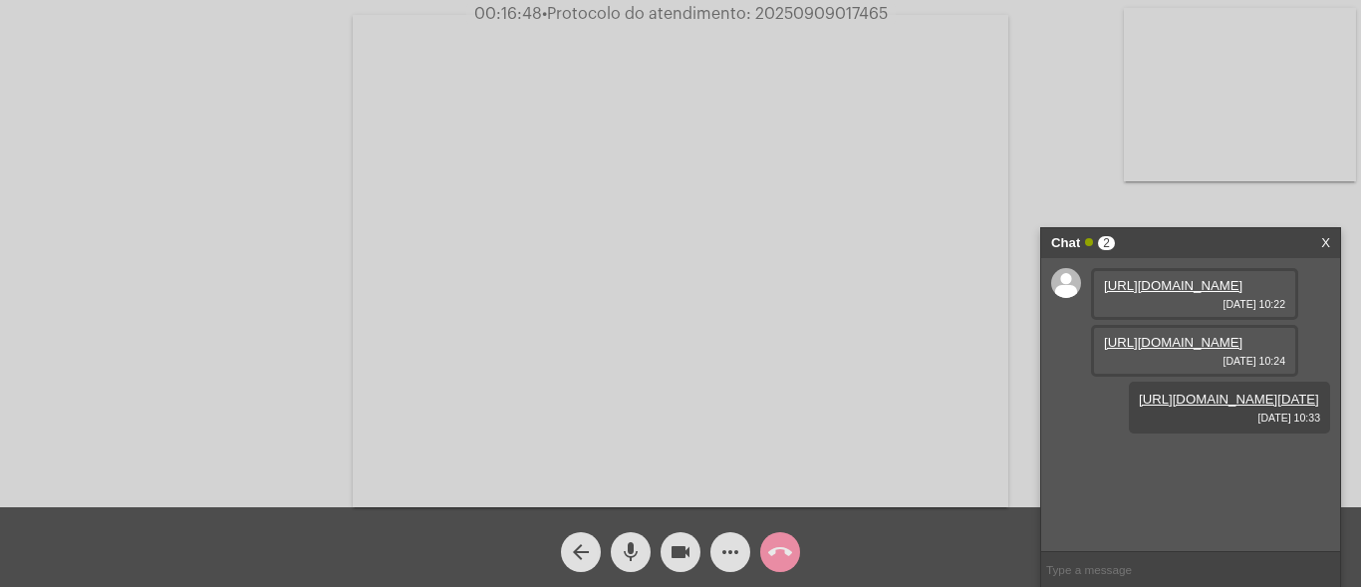
click at [581, 549] on mat-icon "arrow_back" at bounding box center [581, 552] width 24 height 24
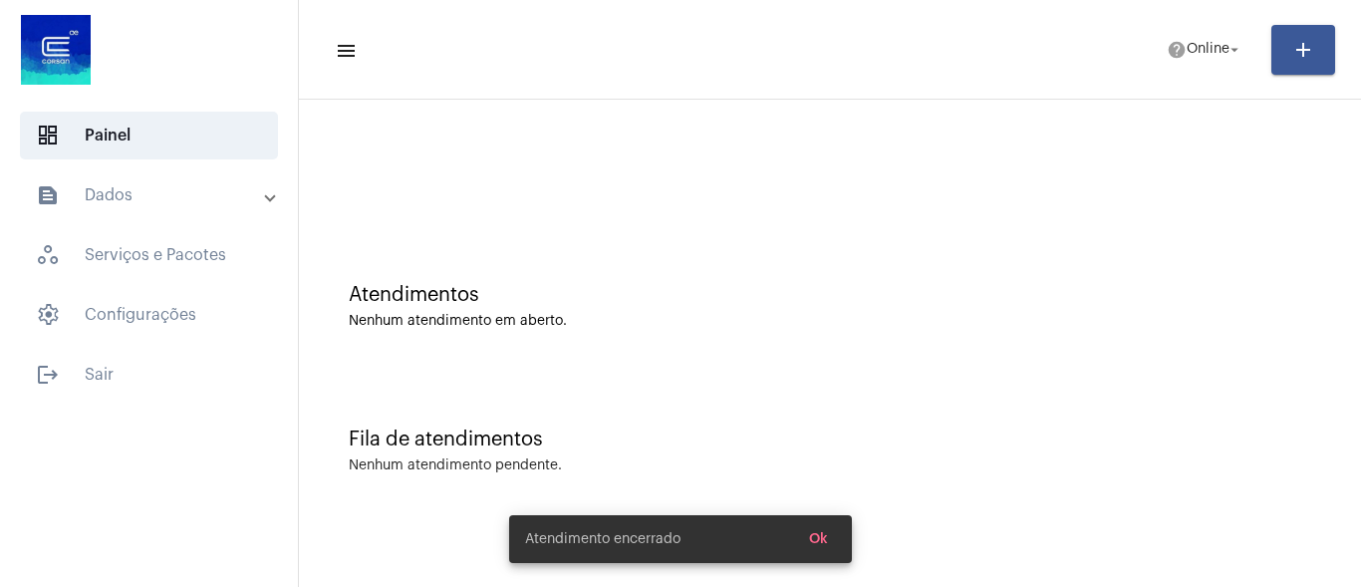
click at [833, 540] on button "Ok" at bounding box center [818, 539] width 51 height 36
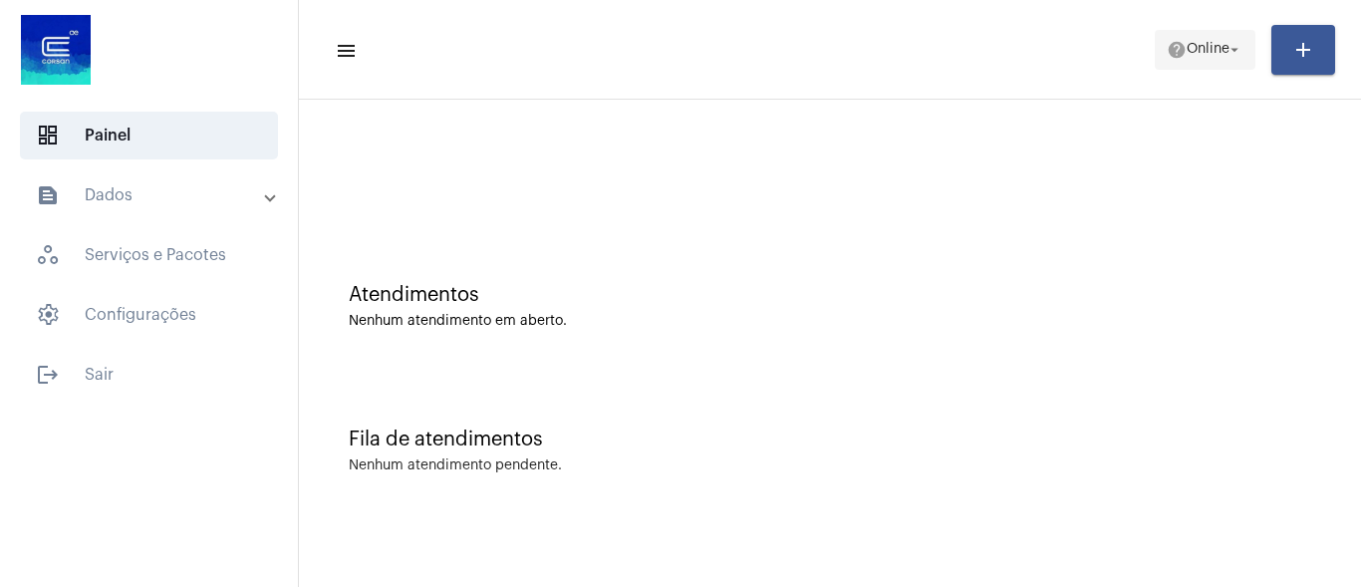
click at [1202, 60] on span "help Online arrow_drop_down" at bounding box center [1205, 49] width 77 height 36
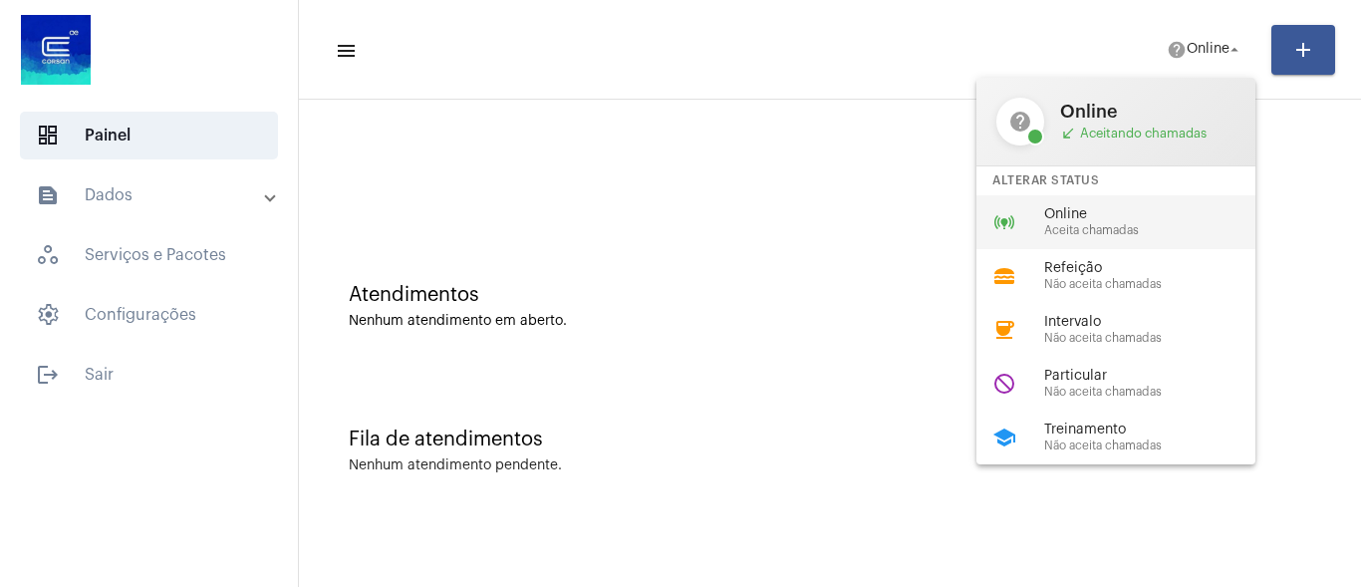
click at [1137, 216] on span "Online" at bounding box center [1157, 214] width 227 height 15
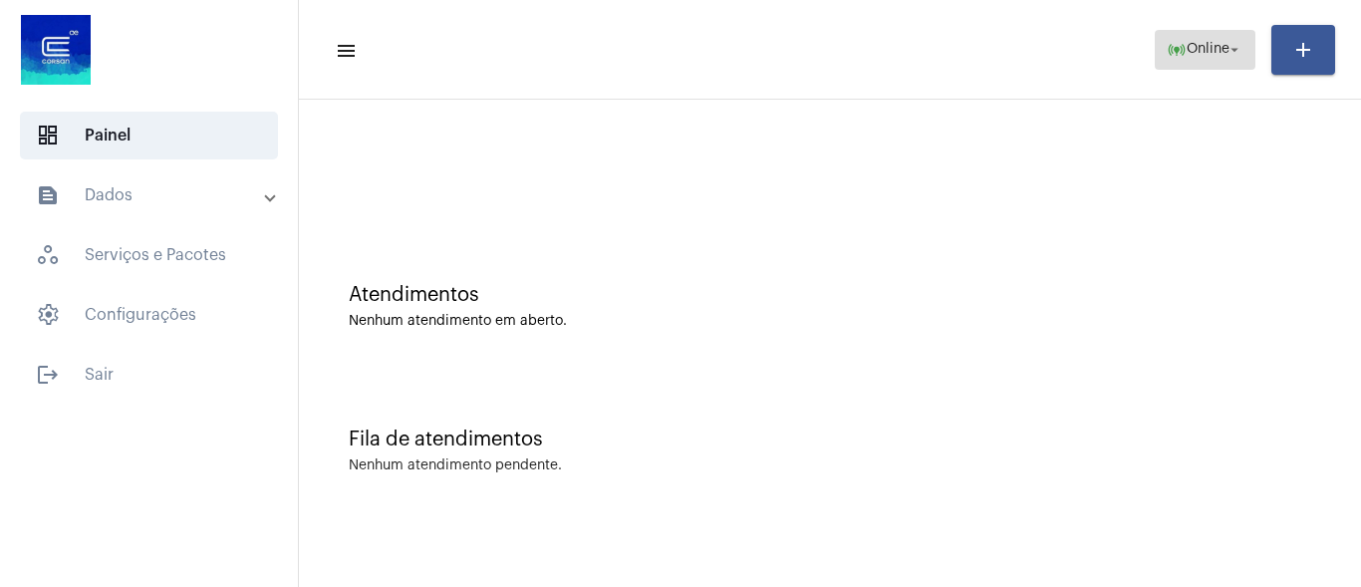
click at [1173, 49] on mat-icon "online_prediction" at bounding box center [1177, 50] width 20 height 20
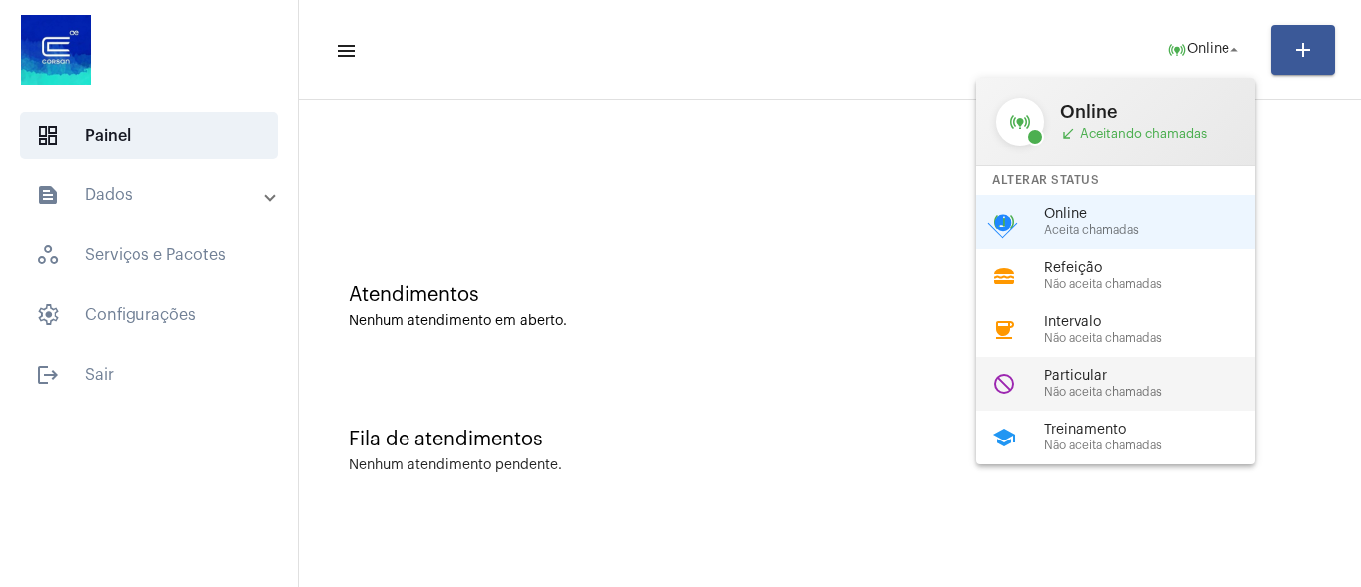
click at [1049, 391] on span "Não aceita chamadas" at bounding box center [1157, 392] width 227 height 13
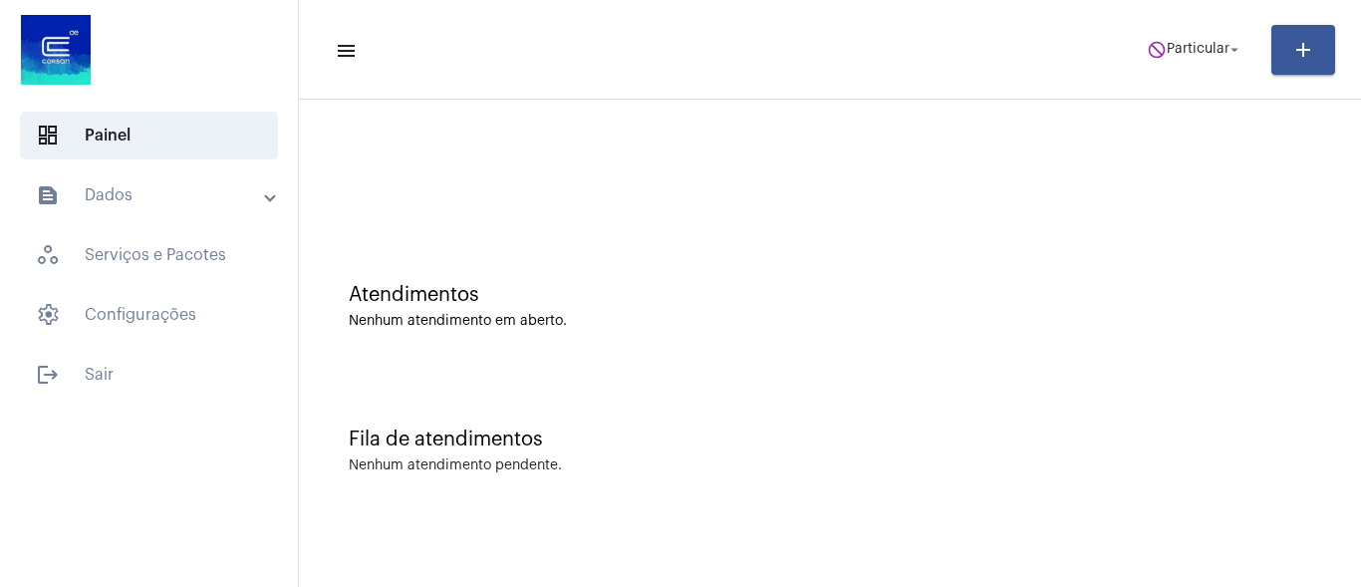
click at [1167, 251] on div "Atendimentos Nenhum atendimento em aberto." at bounding box center [830, 296] width 1042 height 144
click at [1175, 43] on span "Particular" at bounding box center [1198, 50] width 63 height 14
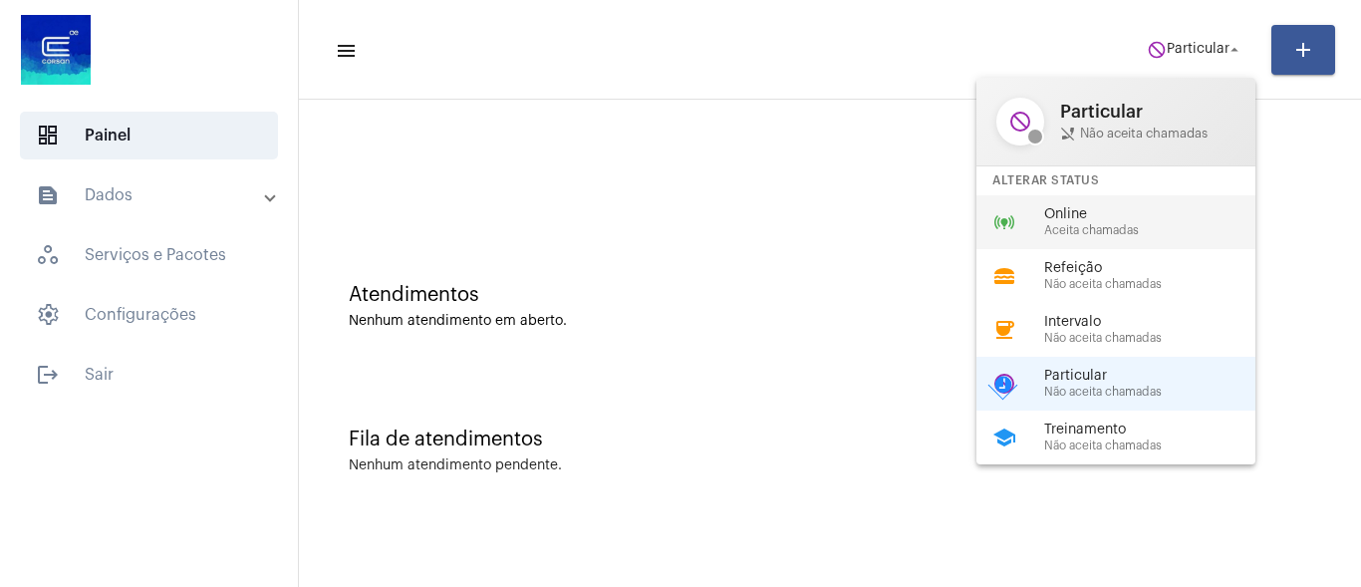
click at [1077, 218] on span "Online" at bounding box center [1157, 214] width 227 height 15
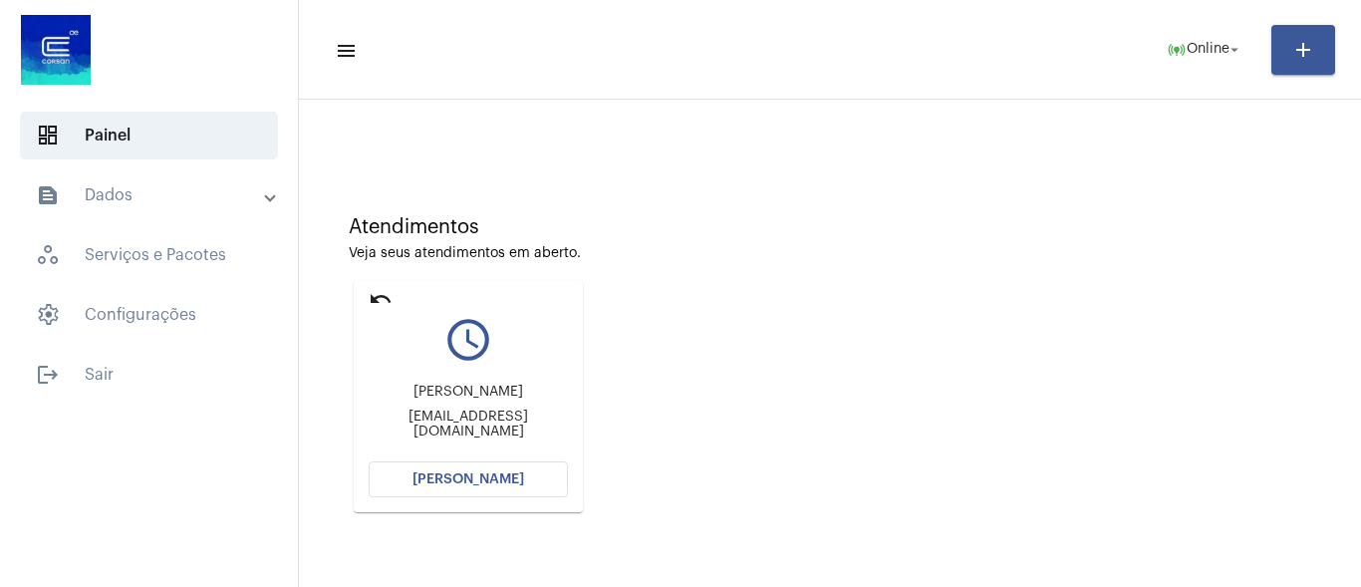
scroll to position [192, 0]
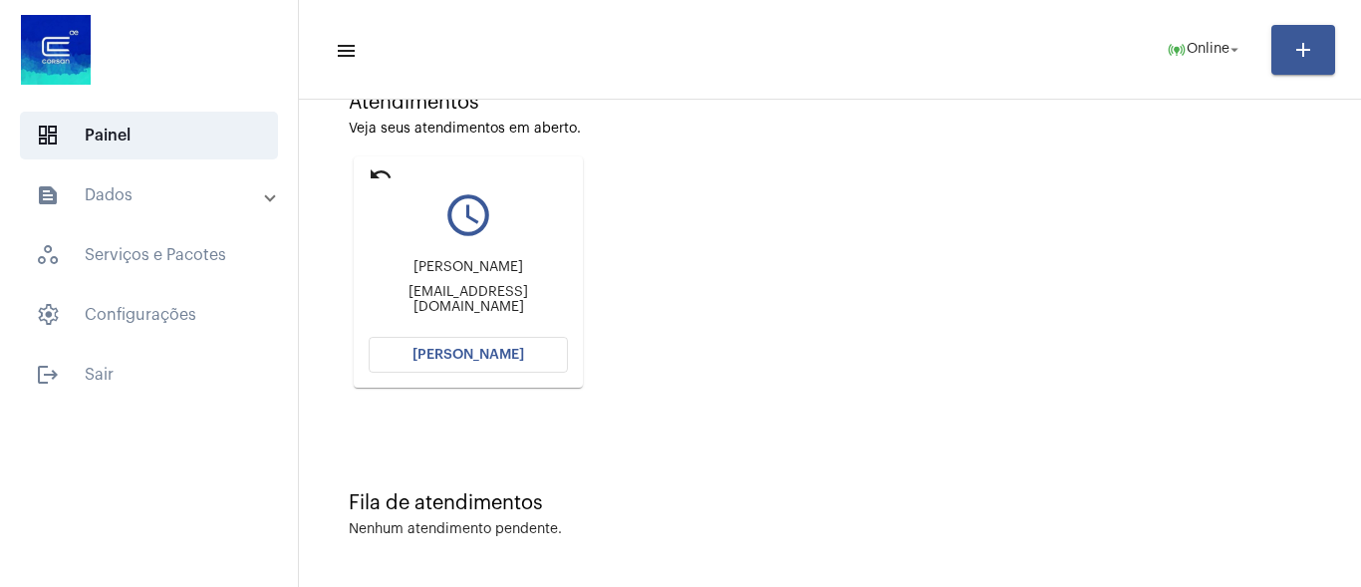
click at [437, 358] on span "[PERSON_NAME]" at bounding box center [468, 355] width 112 height 14
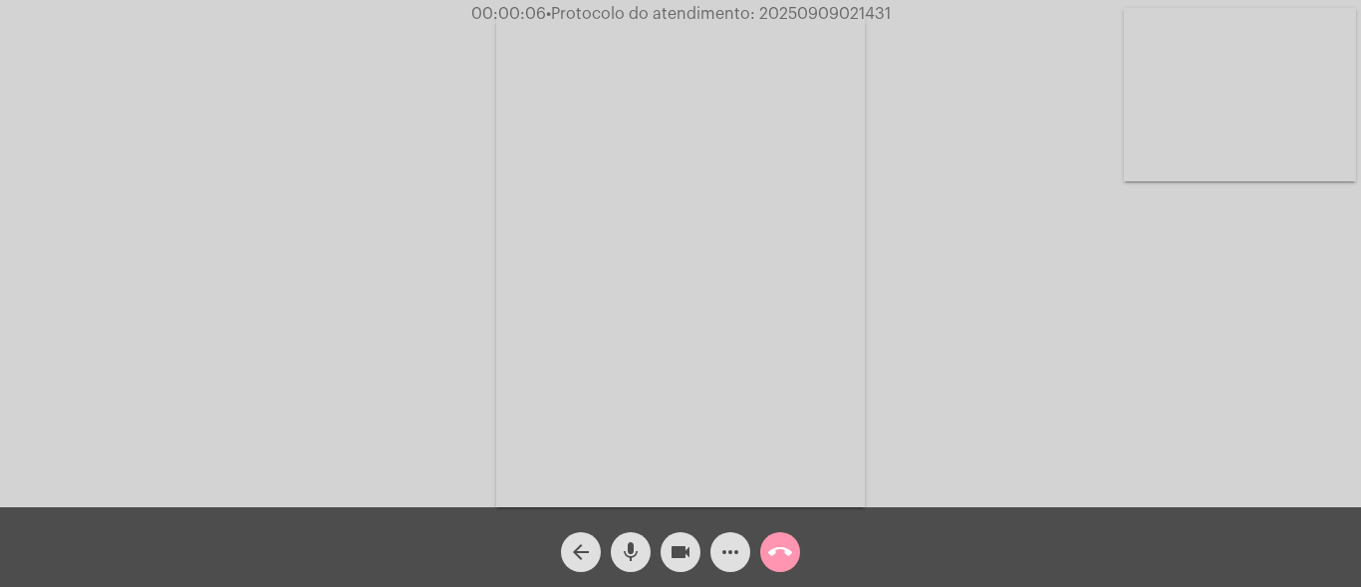
click at [629, 553] on mat-icon "mic" at bounding box center [631, 552] width 24 height 24
click at [631, 554] on mat-icon "mic_off" at bounding box center [631, 552] width 24 height 24
click at [724, 545] on mat-icon "more_horiz" at bounding box center [730, 552] width 24 height 24
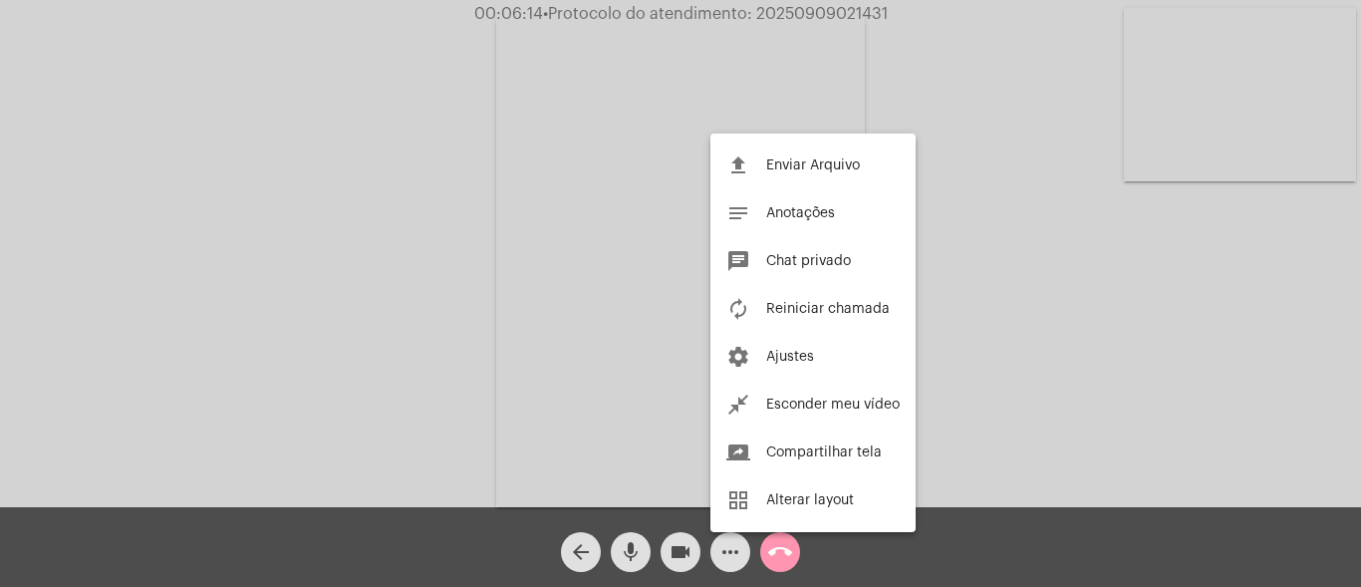
click at [454, 240] on div at bounding box center [680, 293] width 1361 height 587
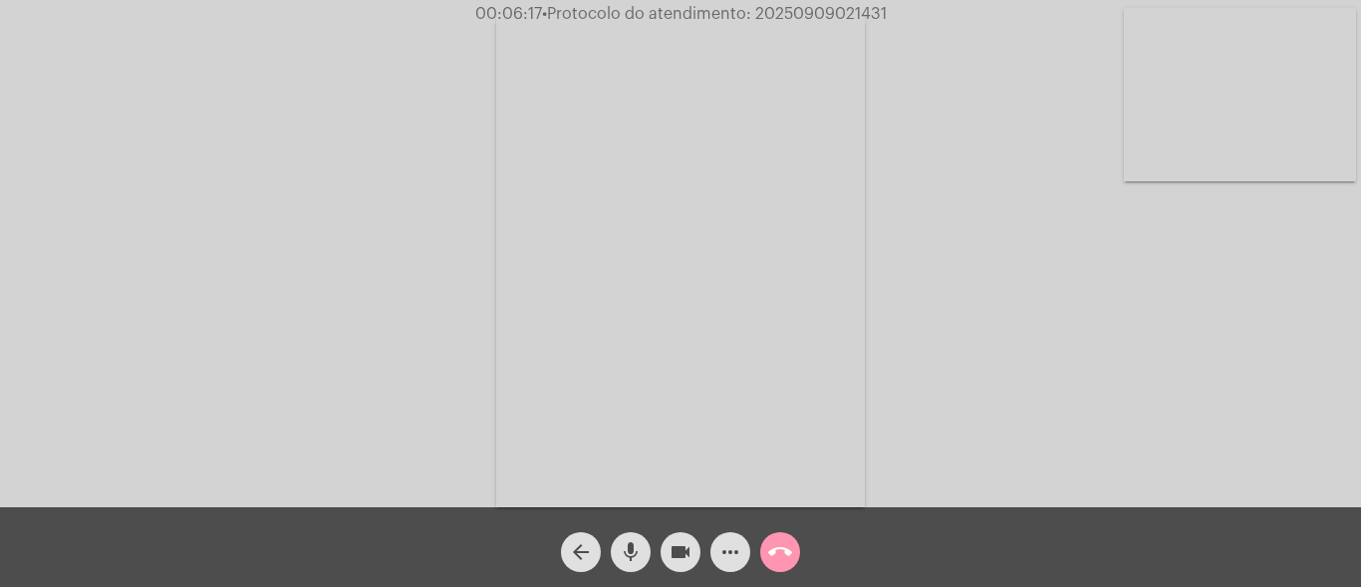
click at [735, 552] on mat-icon "more_horiz" at bounding box center [730, 552] width 24 height 24
click at [733, 557] on mat-icon "more_horiz" at bounding box center [730, 552] width 24 height 24
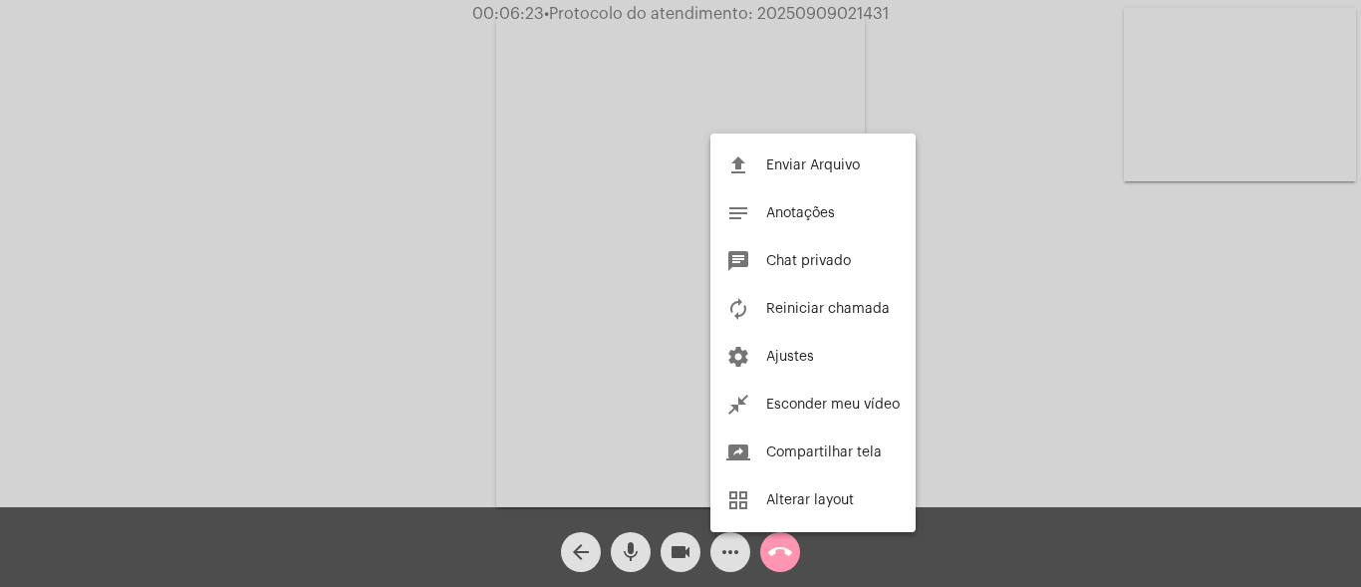
click at [426, 226] on div at bounding box center [680, 293] width 1361 height 587
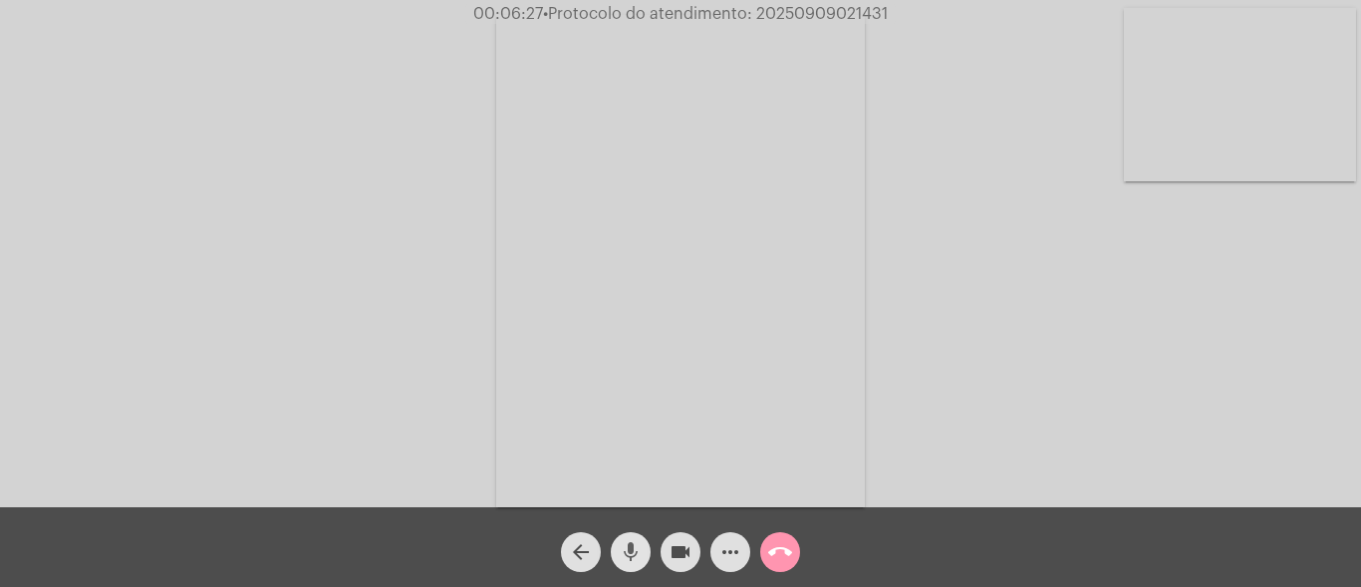
click at [639, 547] on mat-icon "mic" at bounding box center [631, 552] width 24 height 24
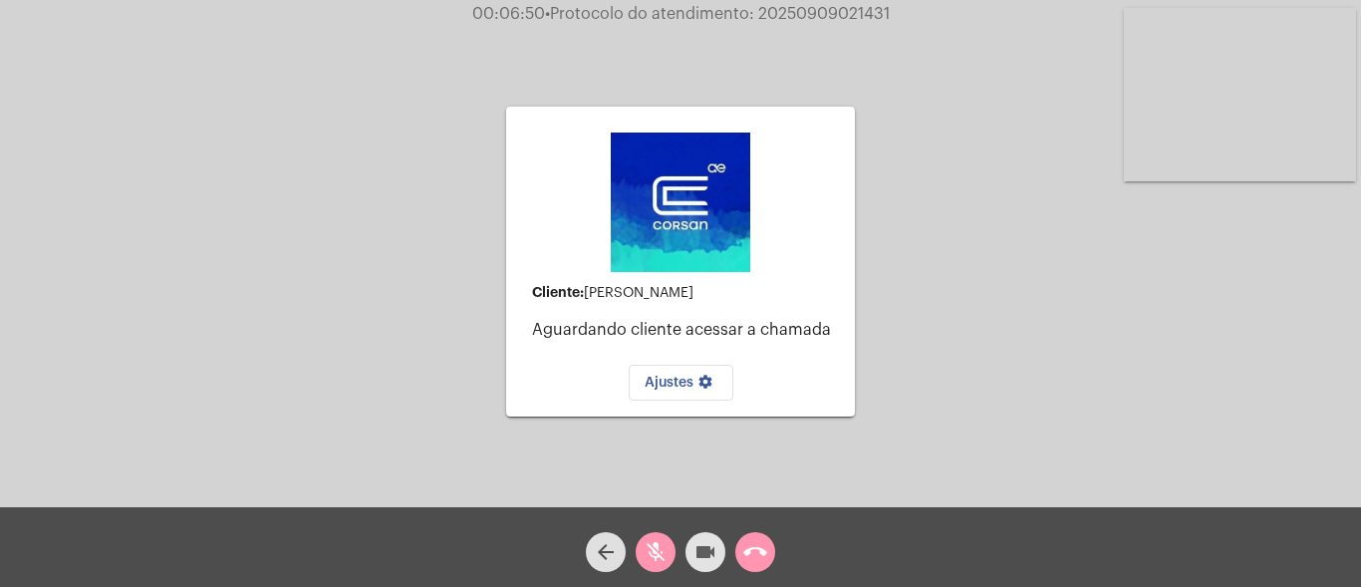
click at [714, 560] on mat-icon "videocam" at bounding box center [705, 552] width 24 height 24
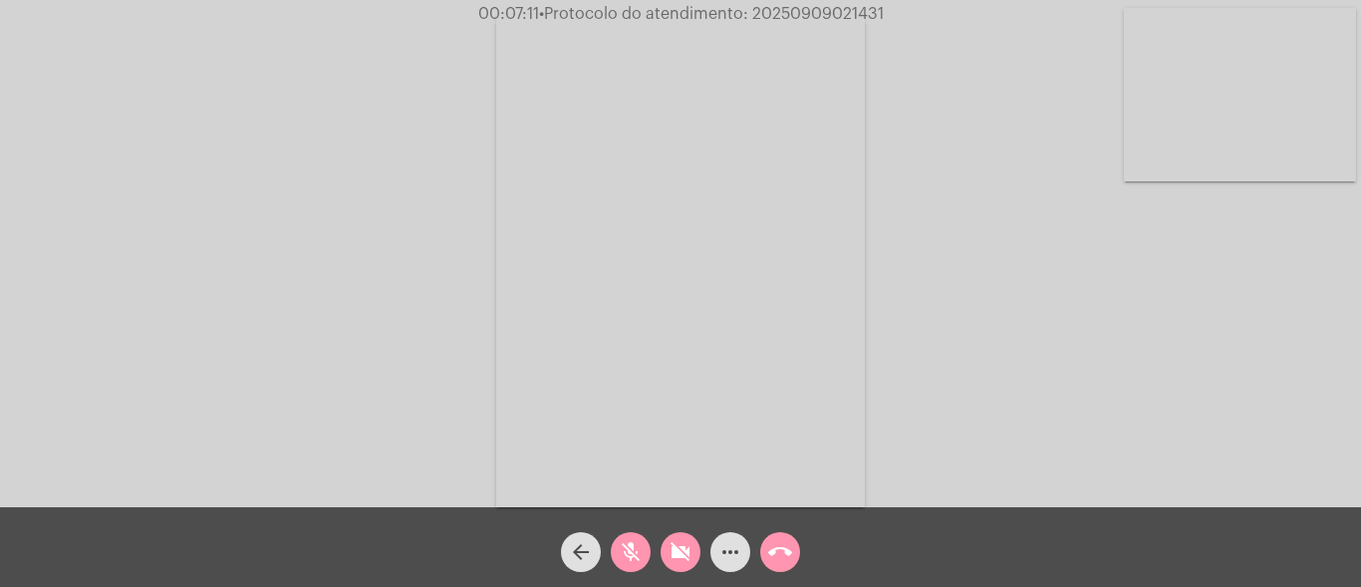
click at [677, 545] on mat-icon "videocam_off" at bounding box center [680, 552] width 24 height 24
click at [632, 547] on mat-icon "mic_off" at bounding box center [631, 552] width 24 height 24
click at [626, 543] on mat-icon "mic" at bounding box center [631, 552] width 24 height 24
click at [626, 543] on mat-icon "mic_off" at bounding box center [631, 552] width 24 height 24
click at [636, 549] on mat-icon "mic" at bounding box center [631, 552] width 24 height 24
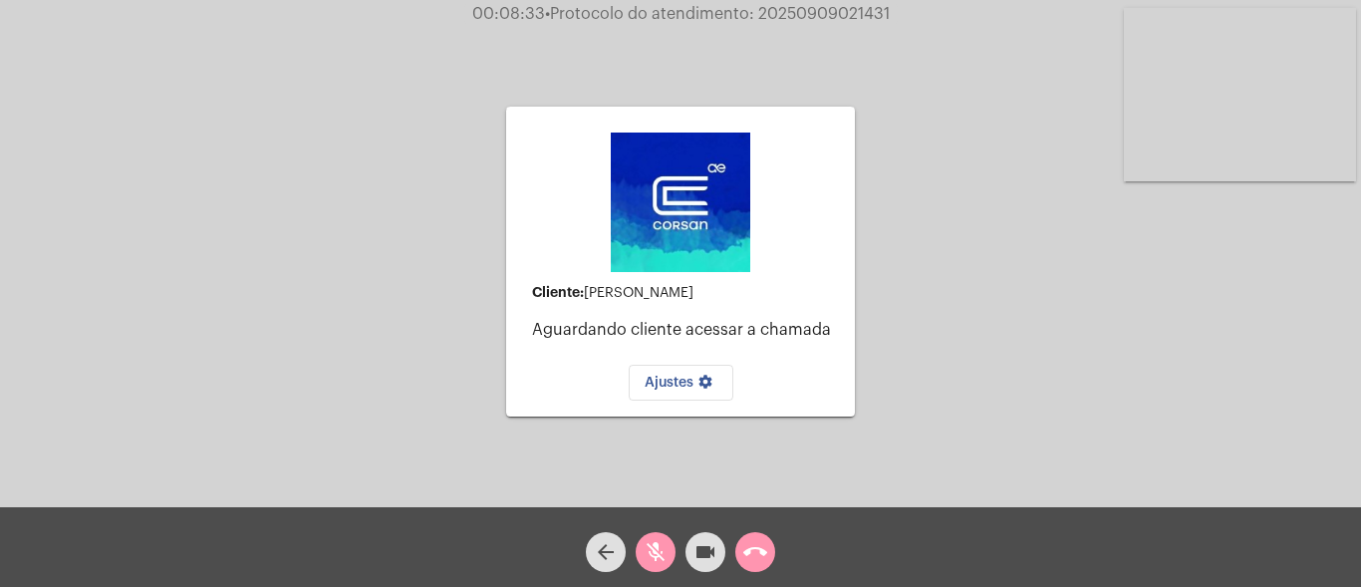
click at [661, 560] on mat-icon "mic_off" at bounding box center [656, 552] width 24 height 24
click at [764, 557] on mat-icon "call_end" at bounding box center [755, 552] width 24 height 24
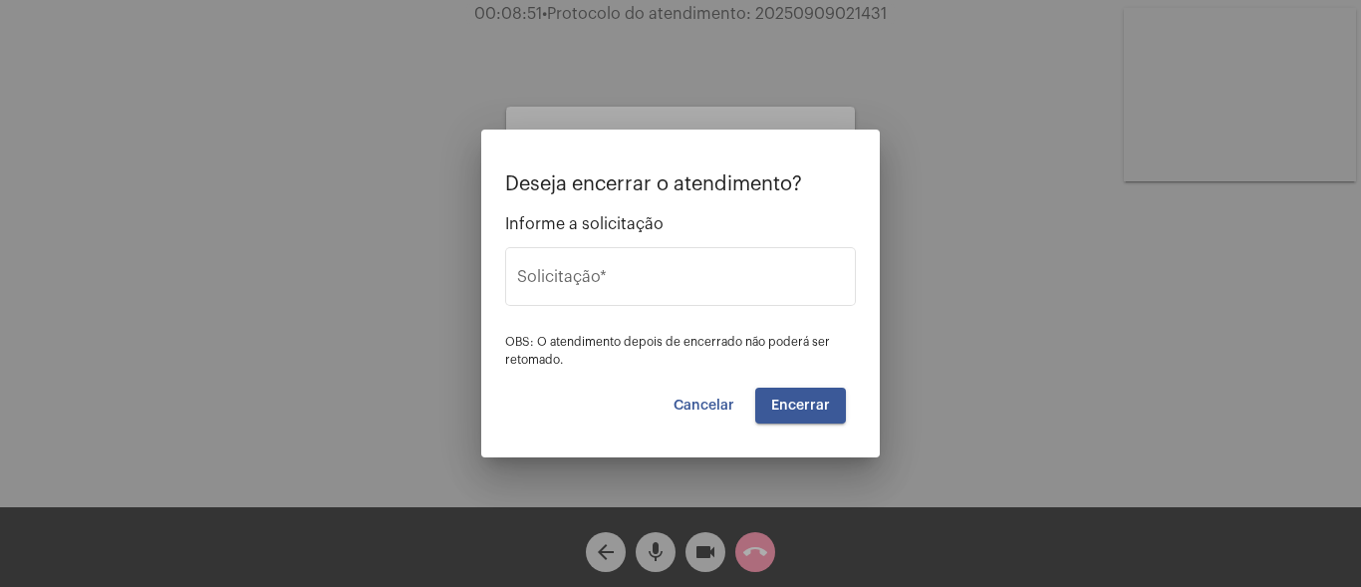
type input "y"
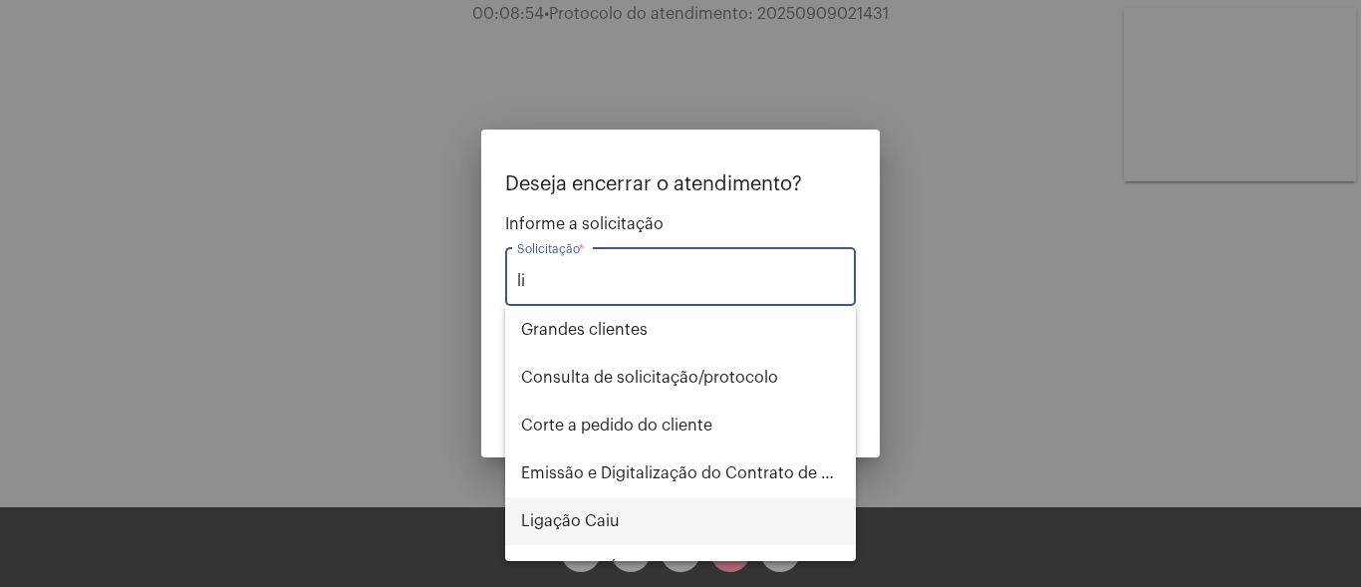
click at [602, 516] on span "Ligação Caiu" at bounding box center [680, 521] width 319 height 48
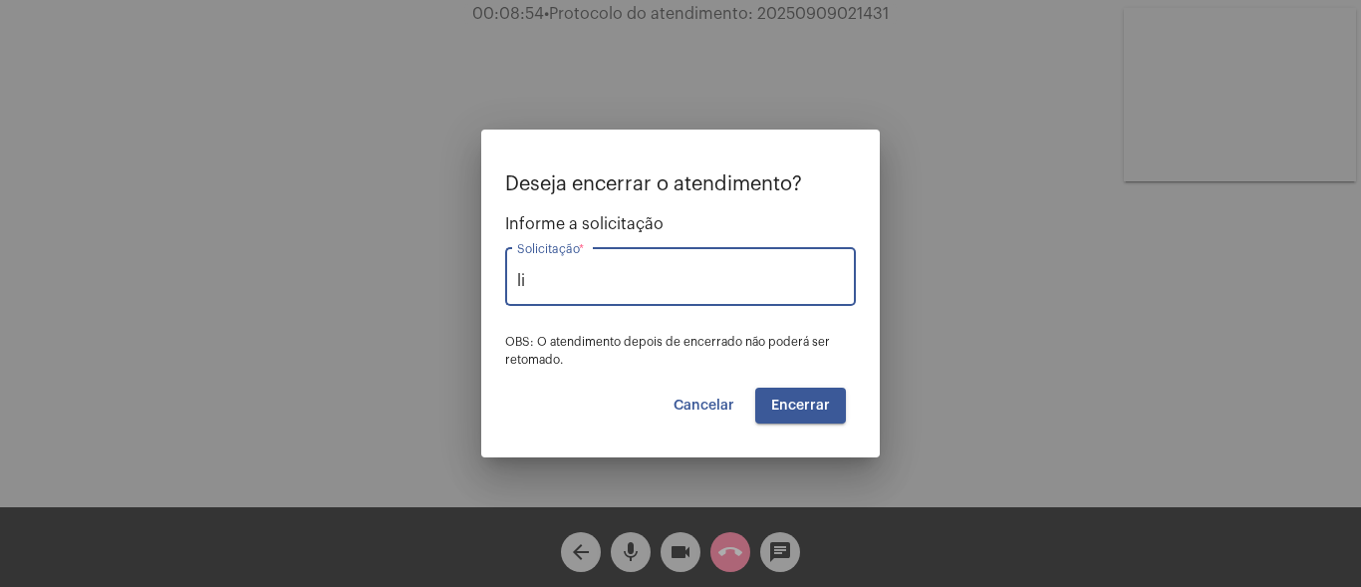
type input "Ligação Caiu"
click at [784, 405] on span "Encerrar" at bounding box center [800, 405] width 59 height 14
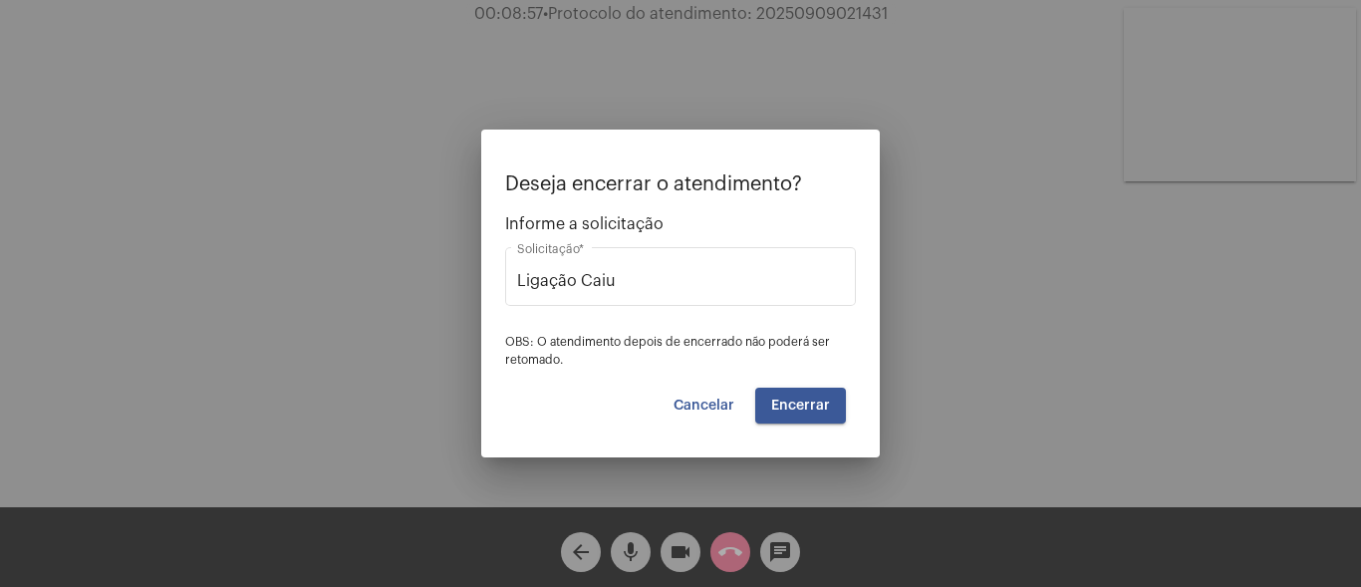
click at [784, 405] on span "Encerrar" at bounding box center [800, 405] width 59 height 14
click at [724, 399] on span "Cancelar" at bounding box center [703, 405] width 61 height 14
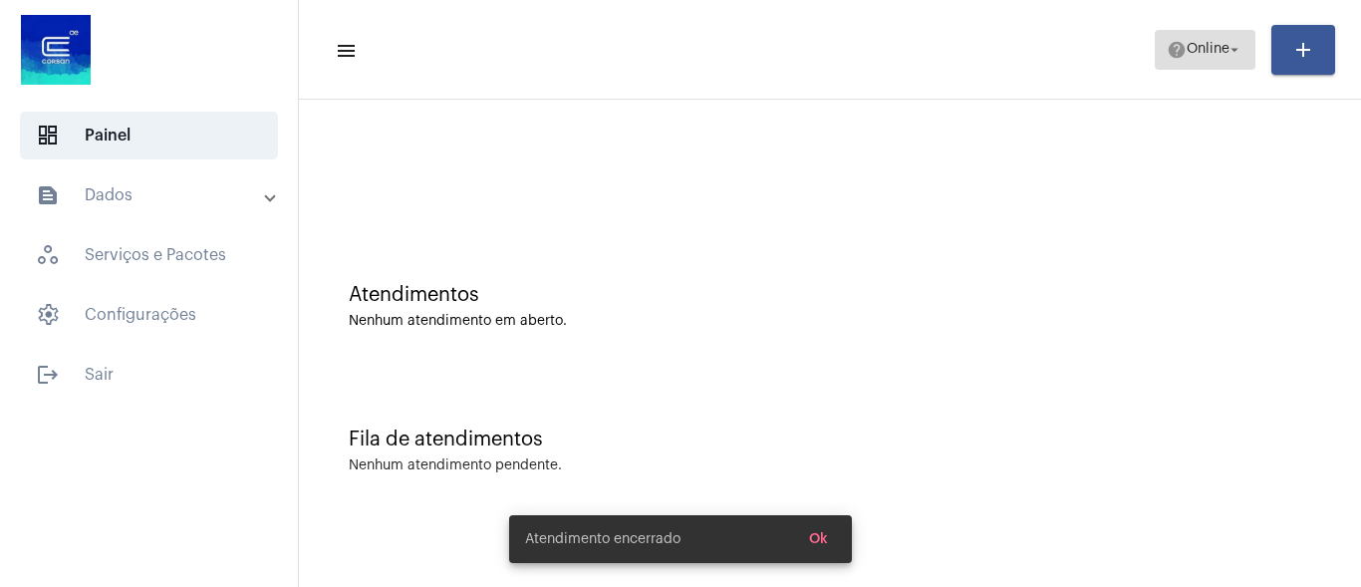
click at [1232, 39] on span "help Online arrow_drop_down" at bounding box center [1205, 49] width 77 height 36
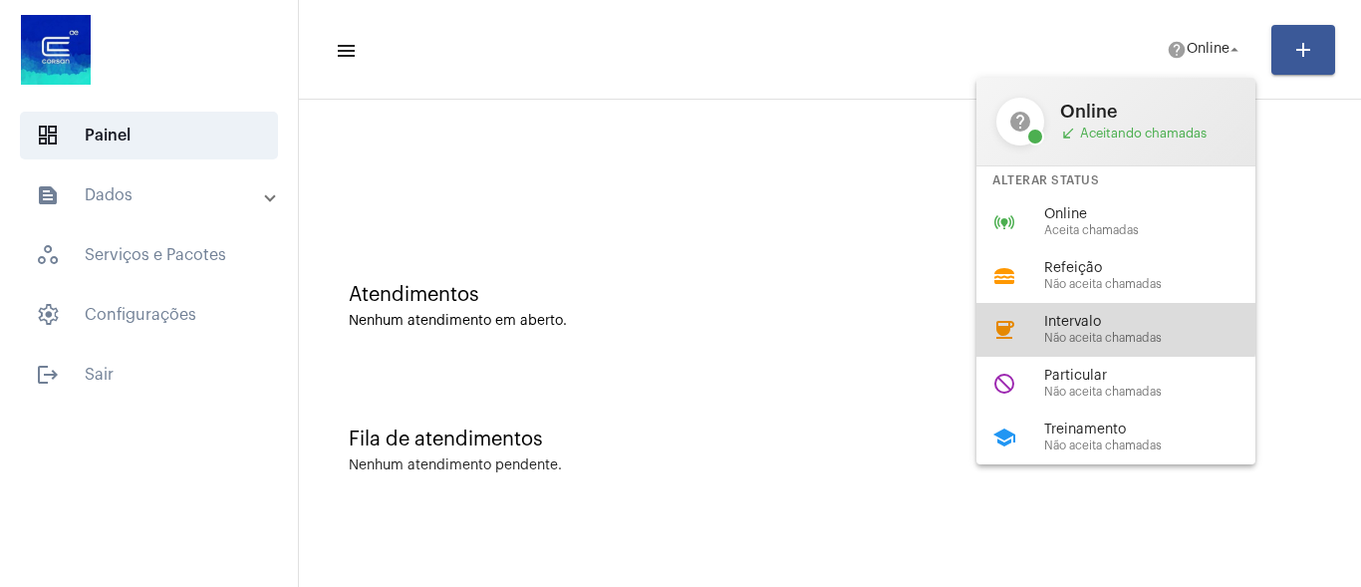
click at [1080, 322] on span "Intervalo" at bounding box center [1157, 322] width 227 height 15
